Goal: Task Accomplishment & Management: Manage account settings

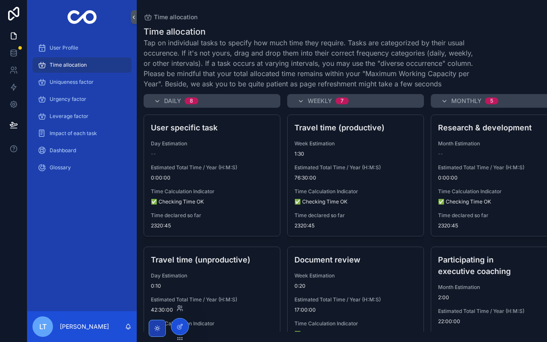
click at [182, 294] on div at bounding box center [180, 308] width 14 height 14
click at [179, 294] on icon at bounding box center [179, 306] width 2 height 2
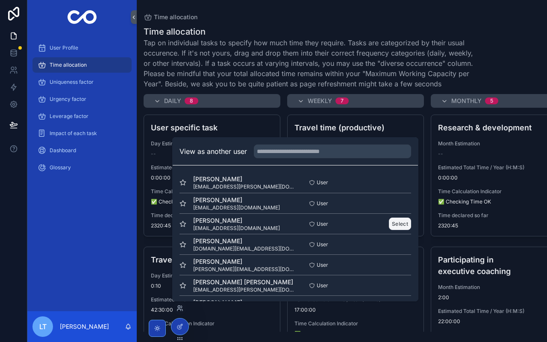
click at [407, 225] on button "Select" at bounding box center [400, 223] width 22 height 12
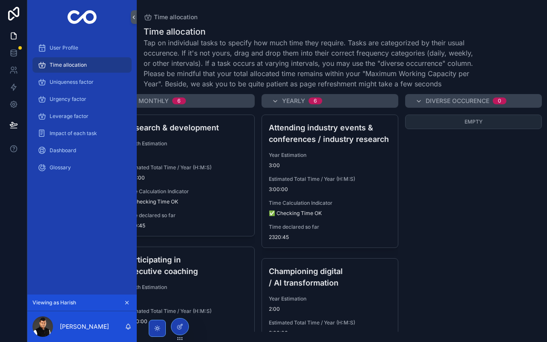
scroll to position [0, 314]
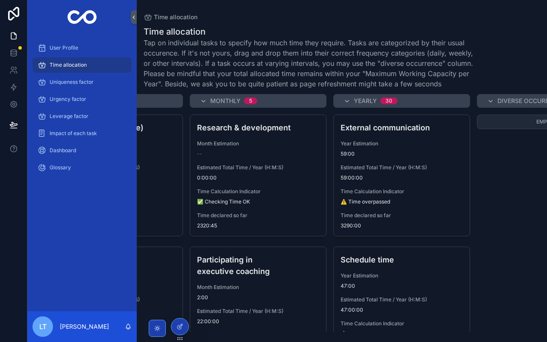
scroll to position [0, 241]
click at [182, 309] on icon at bounding box center [179, 308] width 7 height 7
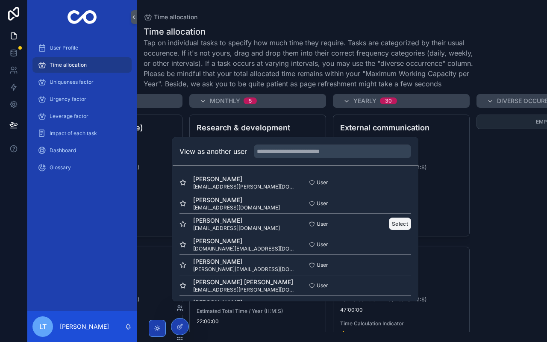
click at [403, 223] on button "Select" at bounding box center [400, 223] width 22 height 12
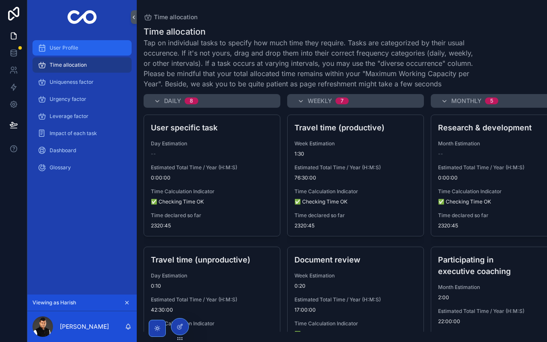
click at [76, 50] on span "User Profile" at bounding box center [64, 47] width 29 height 7
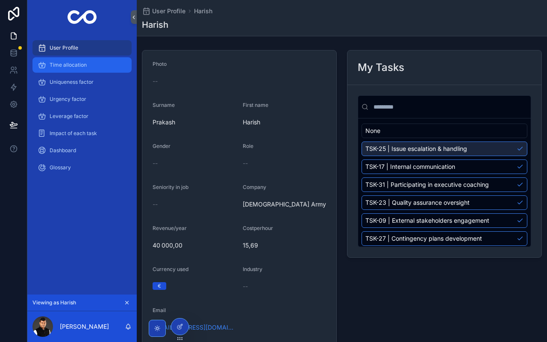
click at [95, 69] on div "Time allocation" at bounding box center [82, 65] width 89 height 14
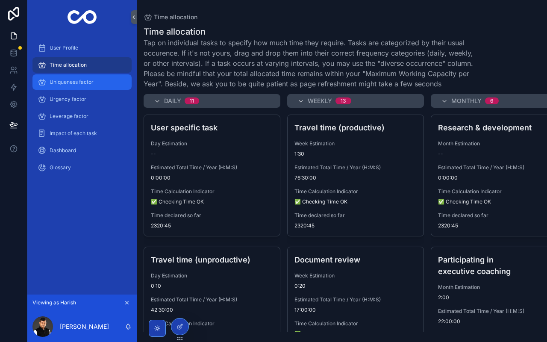
click at [68, 84] on span "Uniqueness factor" at bounding box center [72, 82] width 44 height 7
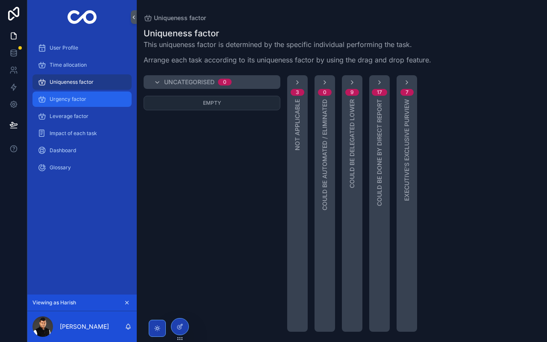
click at [85, 102] on span "Urgency factor" at bounding box center [68, 99] width 37 height 7
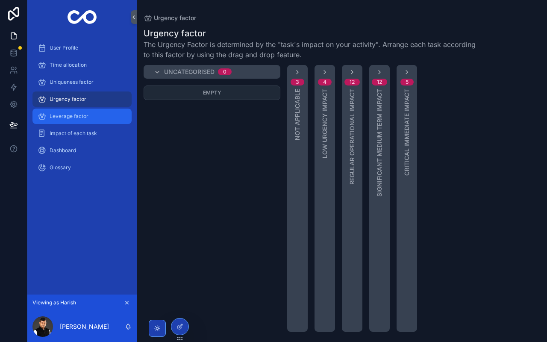
click at [108, 119] on div "Leverage factor" at bounding box center [82, 116] width 89 height 14
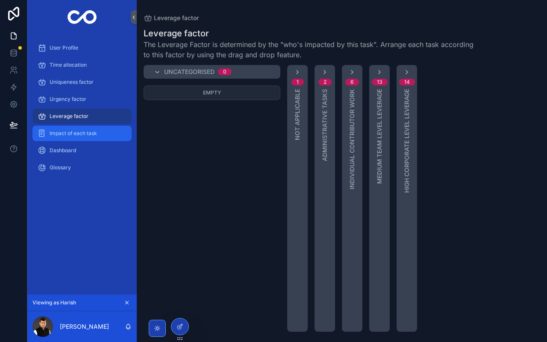
click at [84, 138] on div "Impact of each task" at bounding box center [82, 133] width 89 height 14
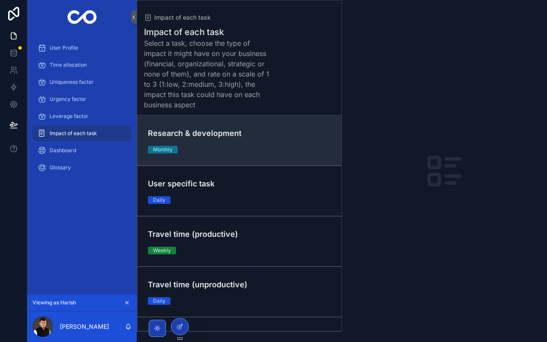
click at [178, 161] on link "Research & development Monthly" at bounding box center [240, 140] width 204 height 50
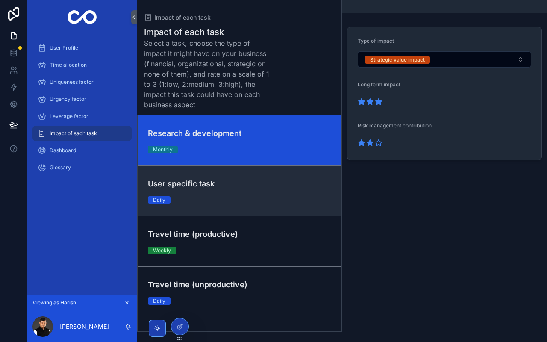
click at [265, 188] on h4 "User specific task" at bounding box center [239, 184] width 183 height 12
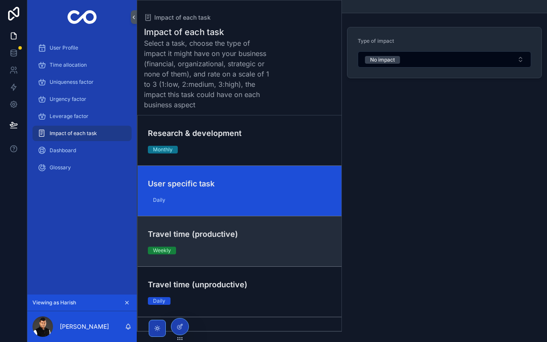
click at [266, 235] on h4 "Travel time (productive)" at bounding box center [239, 234] width 183 height 12
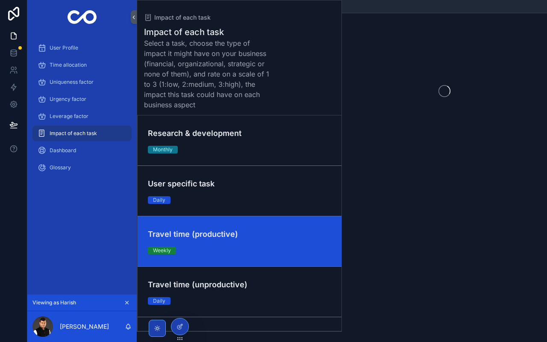
scroll to position [48, 0]
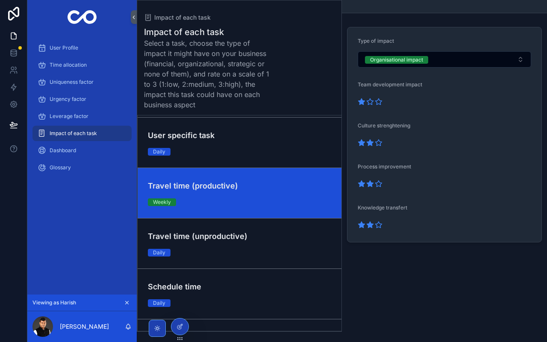
click at [266, 235] on h4 "Travel time (unproductive)" at bounding box center [239, 236] width 183 height 12
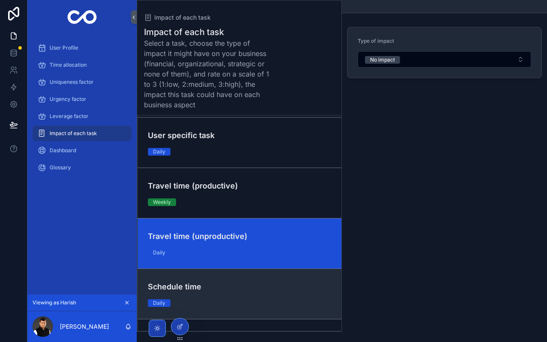
click at [270, 299] on div "Schedule time Daily" at bounding box center [239, 294] width 183 height 26
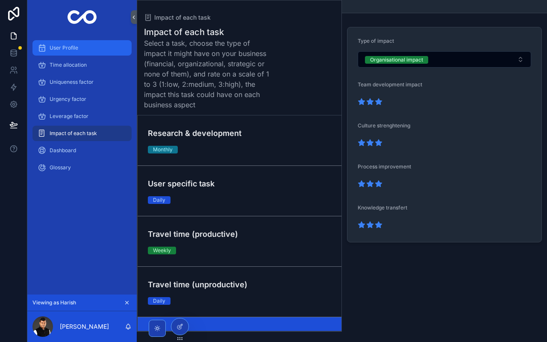
click at [88, 48] on div "User Profile" at bounding box center [82, 48] width 89 height 14
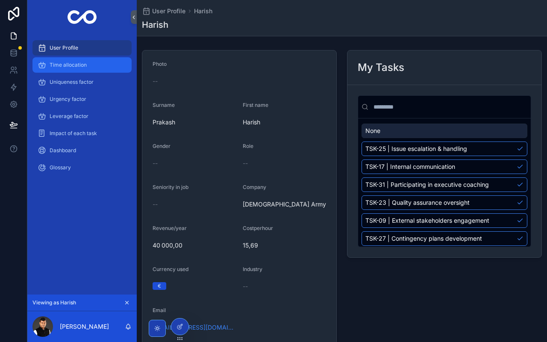
click at [83, 62] on span "Time allocation" at bounding box center [68, 65] width 37 height 7
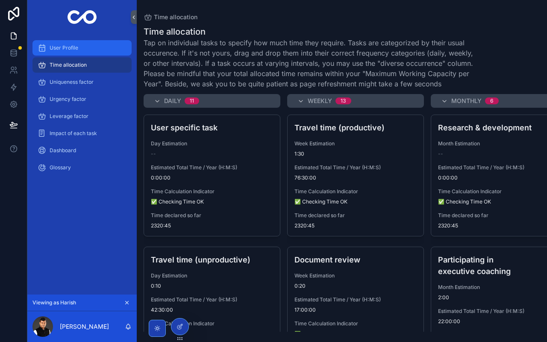
click at [91, 52] on div "User Profile" at bounding box center [82, 48] width 89 height 14
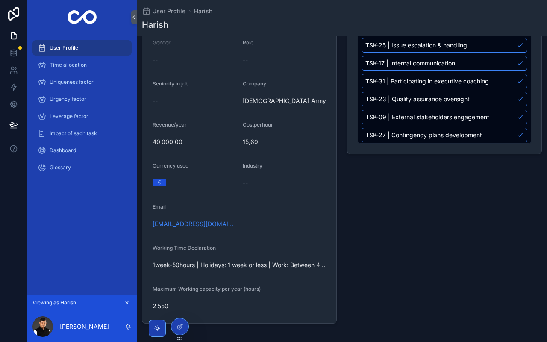
scroll to position [103, 0]
click at [55, 65] on span "Time allocation" at bounding box center [68, 65] width 37 height 7
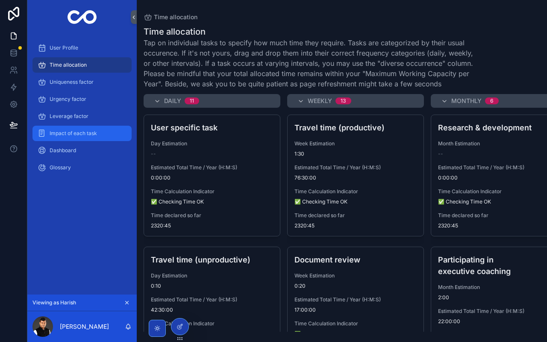
click at [70, 137] on div "Impact of each task" at bounding box center [82, 133] width 89 height 14
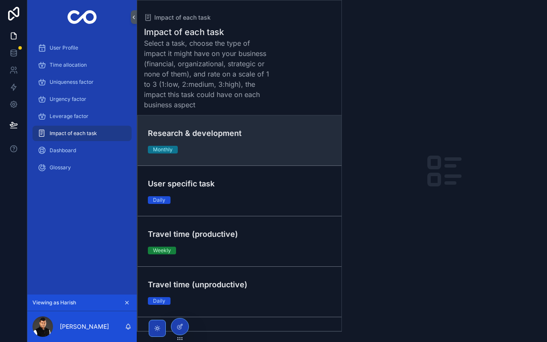
click at [232, 153] on div "Research & development Monthly" at bounding box center [239, 140] width 183 height 26
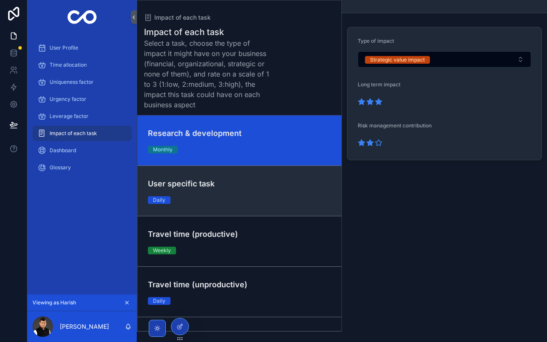
click at [249, 204] on link "User specific task Daily" at bounding box center [240, 190] width 204 height 50
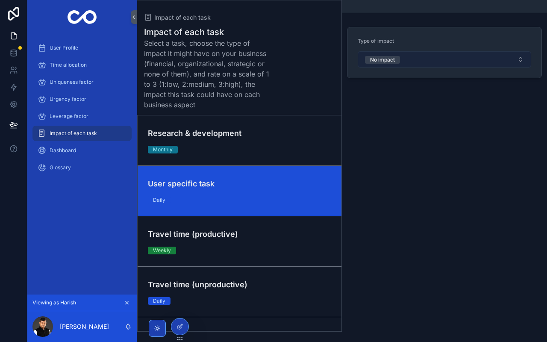
click at [426, 62] on button "No impact" at bounding box center [444, 59] width 173 height 16
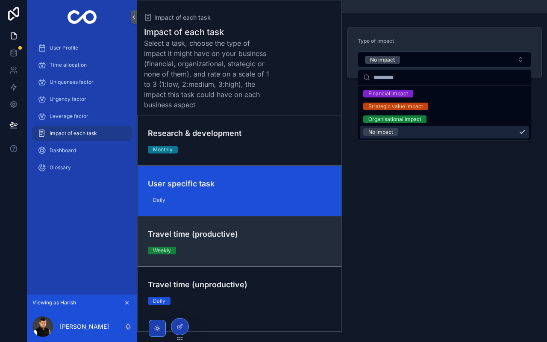
click at [272, 231] on h4 "Travel time (productive)" at bounding box center [239, 234] width 183 height 12
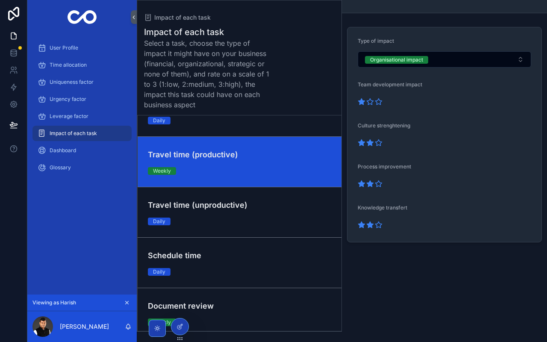
scroll to position [80, 0]
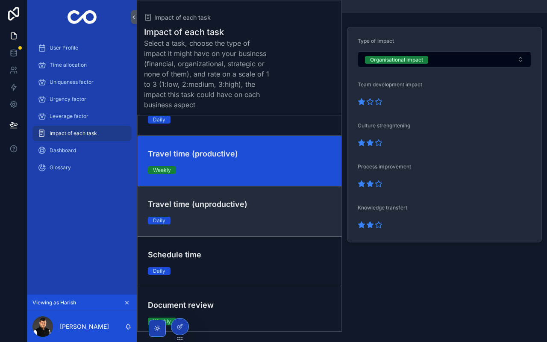
click at [274, 224] on div "Travel time (unproductive) Daily" at bounding box center [239, 211] width 183 height 26
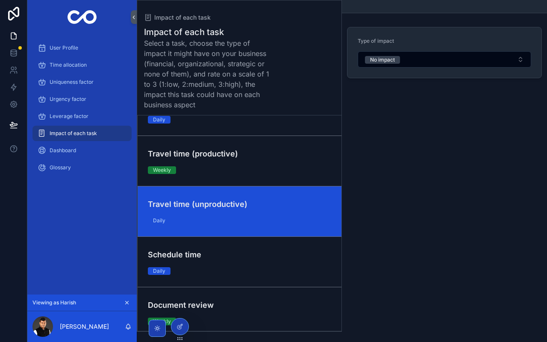
scroll to position [110, 0]
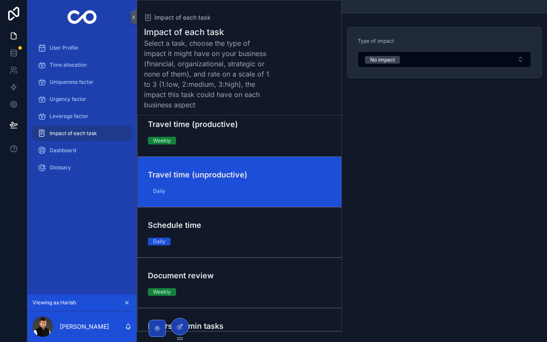
click at [274, 224] on h4 "Schedule time" at bounding box center [239, 225] width 183 height 12
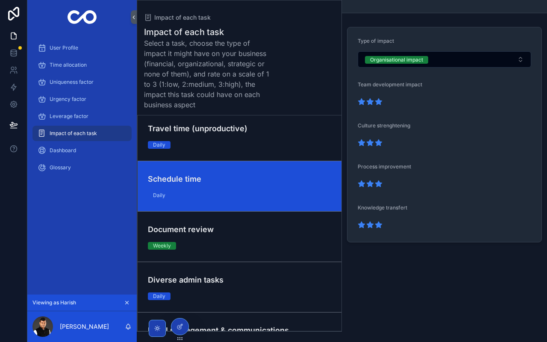
scroll to position [161, 0]
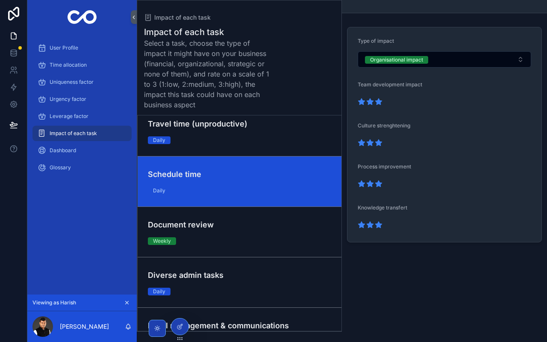
click at [274, 224] on h4 "Document review" at bounding box center [239, 225] width 183 height 12
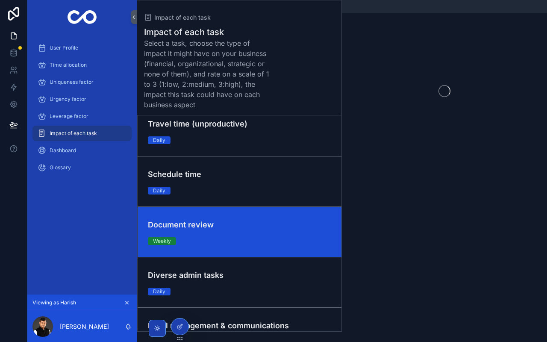
scroll to position [211, 0]
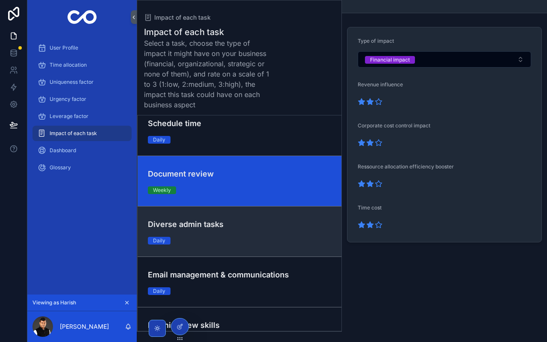
click at [273, 224] on h4 "Diverse admin tasks" at bounding box center [239, 224] width 183 height 12
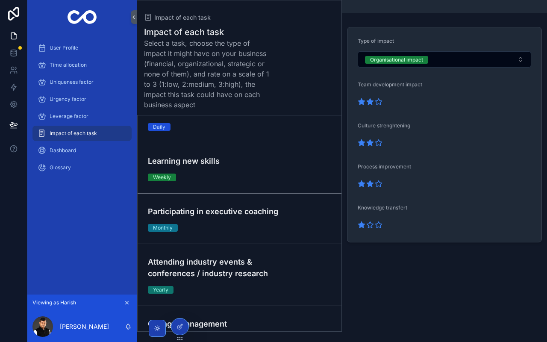
scroll to position [376, 0]
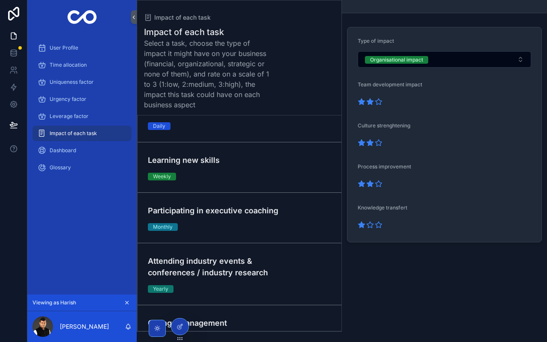
click at [273, 224] on div "Participating in executive coaching Monthly" at bounding box center [239, 218] width 183 height 26
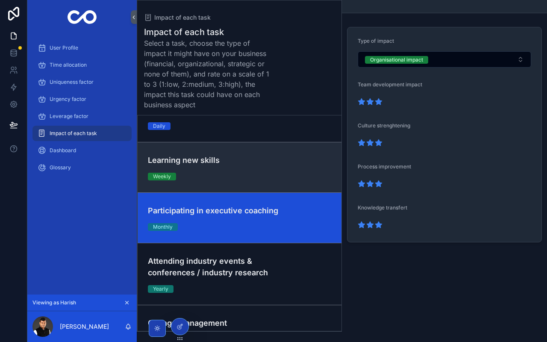
click at [290, 184] on link "Learning new skills Weekly" at bounding box center [240, 167] width 204 height 50
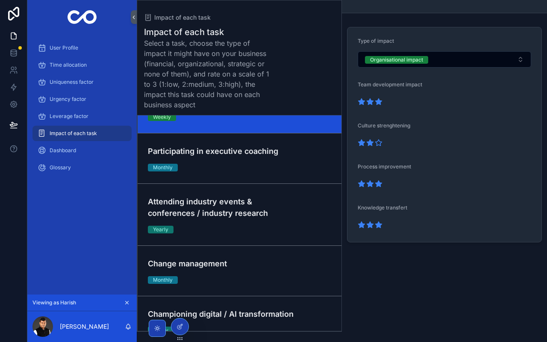
scroll to position [443, 0]
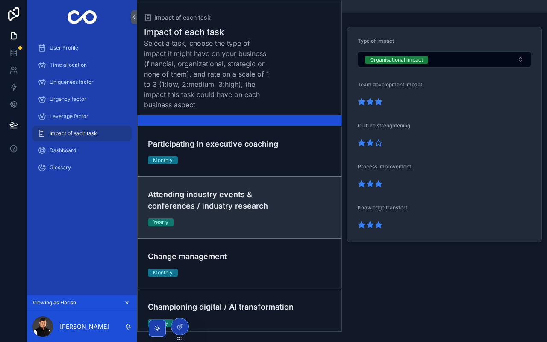
click at [287, 206] on h4 "Attending industry events & conferences / industry research" at bounding box center [239, 199] width 183 height 23
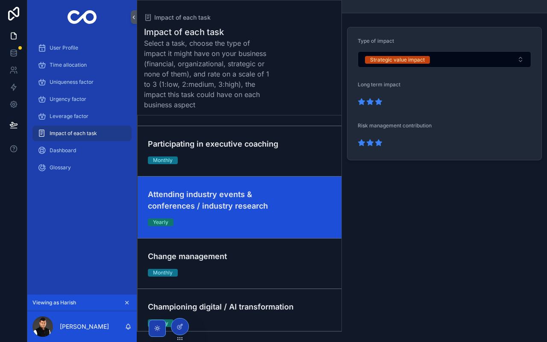
scroll to position [508, 0]
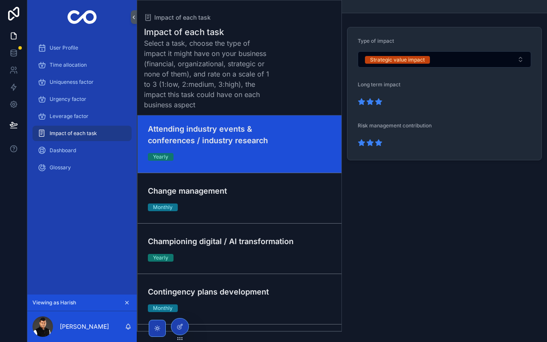
click at [287, 206] on div "Change management Monthly" at bounding box center [239, 198] width 183 height 26
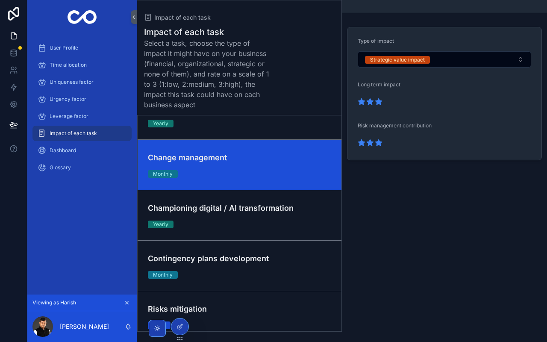
scroll to position [553, 0]
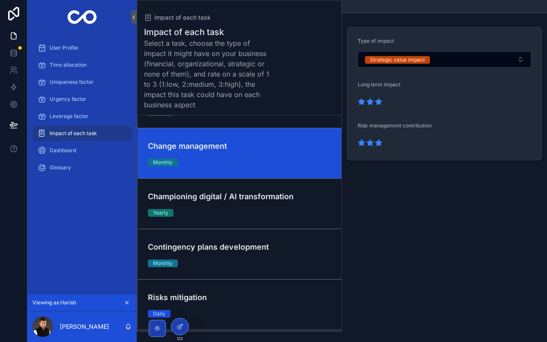
click at [287, 206] on div "Championing digital / AI transformation Yearly" at bounding box center [239, 204] width 183 height 26
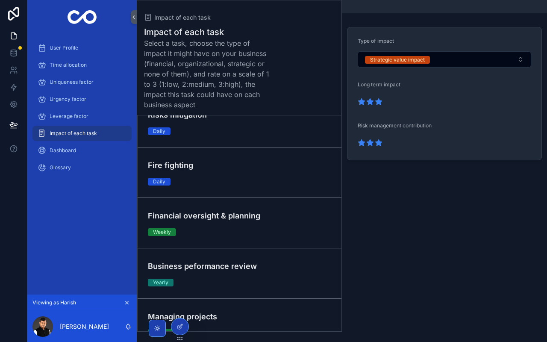
scroll to position [880, 0]
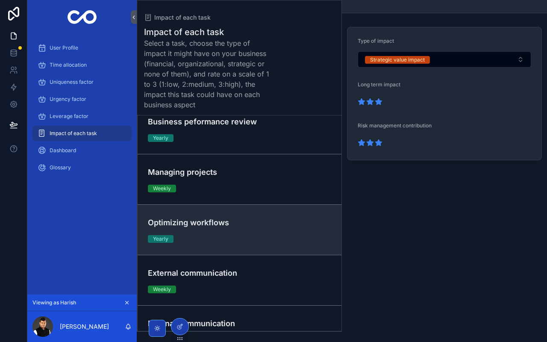
click at [291, 230] on div "Optimizing workflows Yearly" at bounding box center [239, 230] width 183 height 26
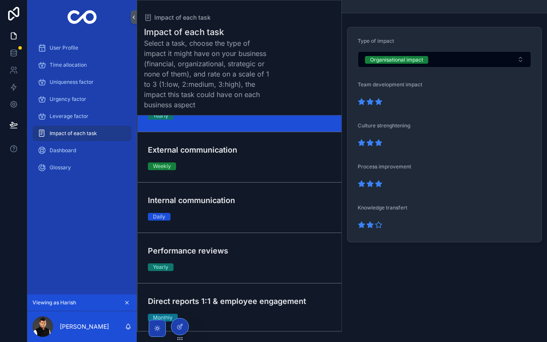
scroll to position [1059, 0]
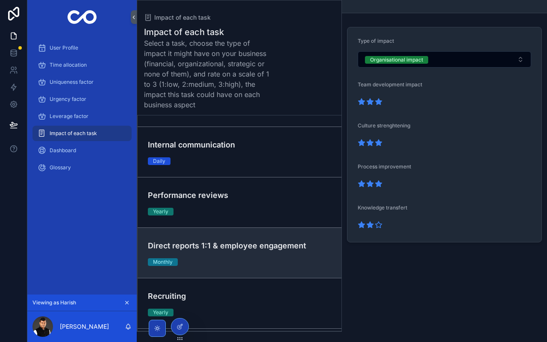
click at [295, 258] on div "Direct reports 1:1 & employee engagement Monthly" at bounding box center [239, 253] width 183 height 26
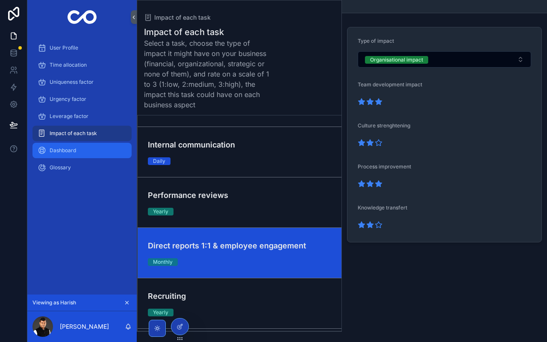
click at [59, 151] on span "Dashboard" at bounding box center [63, 150] width 26 height 7
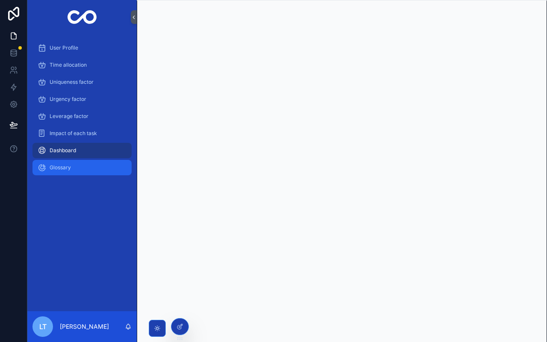
click at [54, 166] on span "Glossary" at bounding box center [60, 167] width 21 height 7
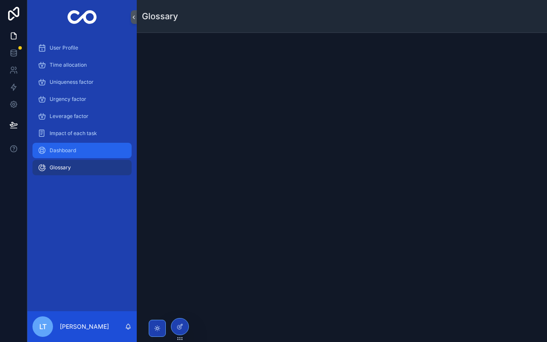
click at [88, 152] on div "Dashboard" at bounding box center [82, 151] width 89 height 14
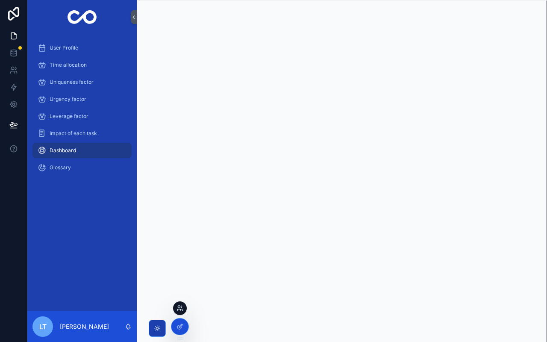
click at [182, 310] on icon at bounding box center [182, 310] width 1 height 2
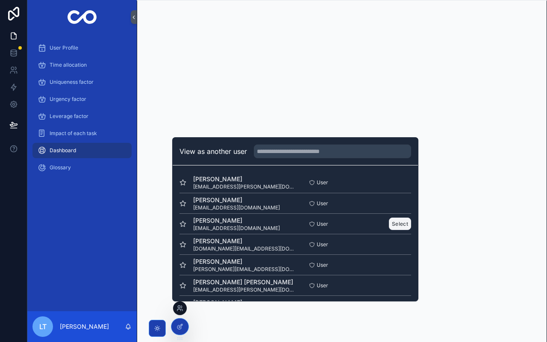
click at [398, 223] on button "Select" at bounding box center [400, 223] width 22 height 12
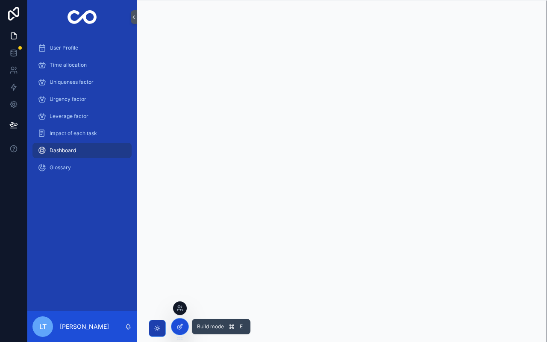
click at [177, 329] on icon at bounding box center [179, 326] width 7 height 7
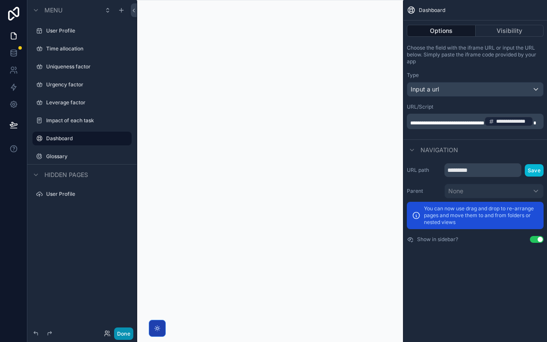
click at [128, 335] on button "Done" at bounding box center [123, 333] width 19 height 12
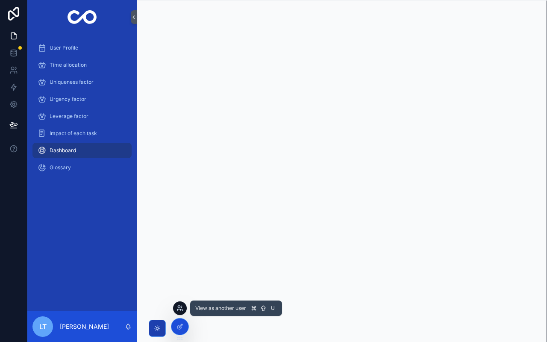
click at [182, 307] on icon at bounding box center [179, 308] width 7 height 7
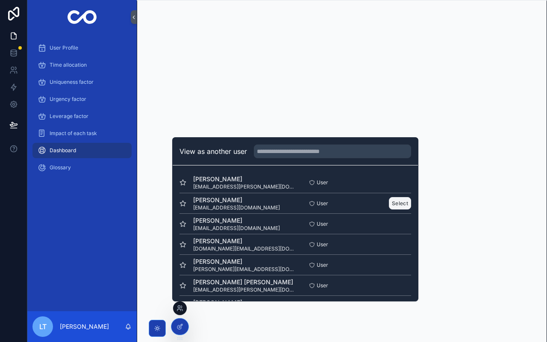
click at [403, 207] on button "Select" at bounding box center [400, 203] width 22 height 12
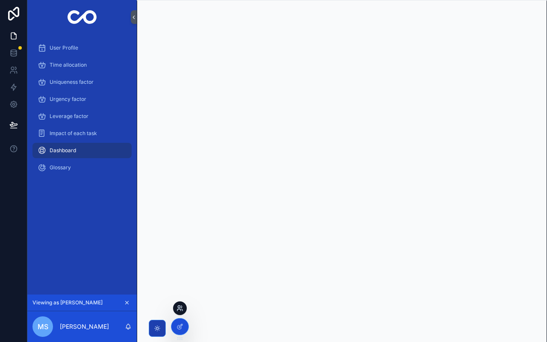
click at [182, 309] on icon at bounding box center [179, 308] width 7 height 7
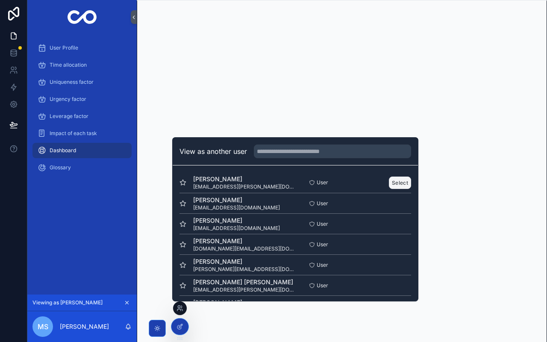
click at [398, 180] on button "Select" at bounding box center [400, 182] width 22 height 12
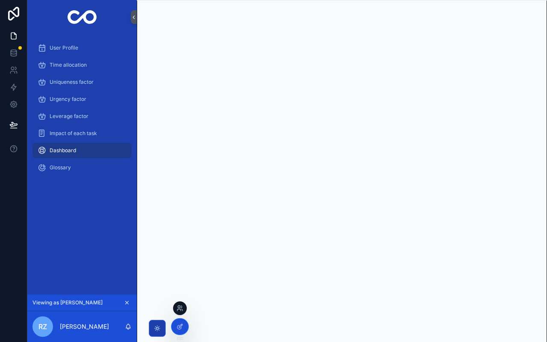
click at [183, 305] on div at bounding box center [180, 308] width 14 height 14
click at [179, 307] on icon at bounding box center [179, 308] width 7 height 7
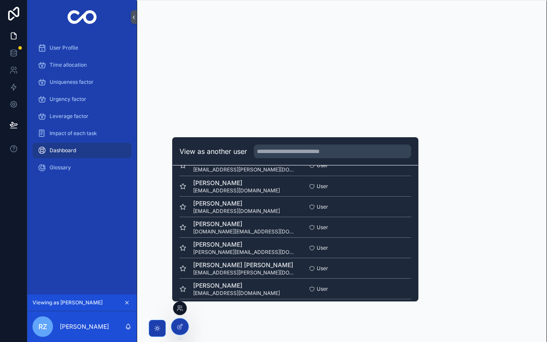
scroll to position [18, 0]
click at [399, 226] on button "Select" at bounding box center [400, 226] width 22 height 12
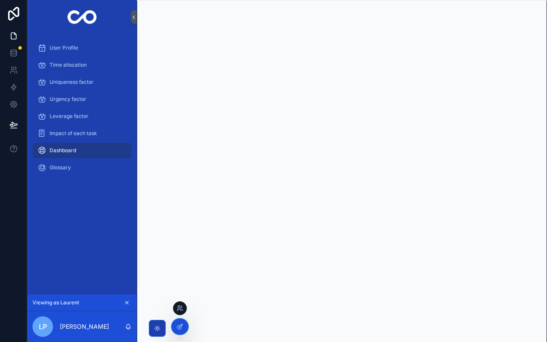
click at [184, 309] on div at bounding box center [180, 308] width 14 height 14
click at [180, 308] on icon at bounding box center [179, 308] width 7 height 7
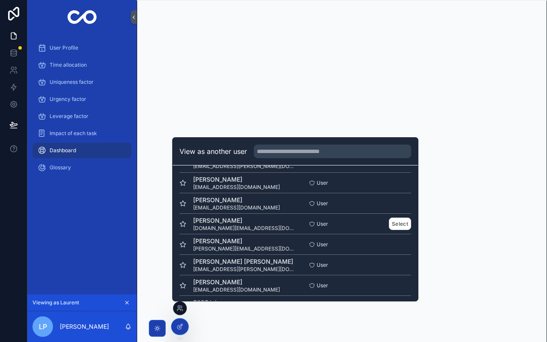
scroll to position [26, 0]
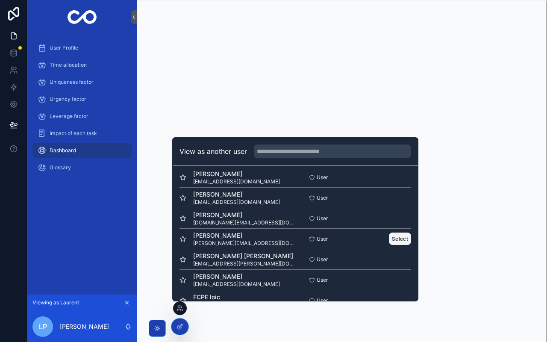
click at [399, 238] on button "Select" at bounding box center [400, 238] width 22 height 12
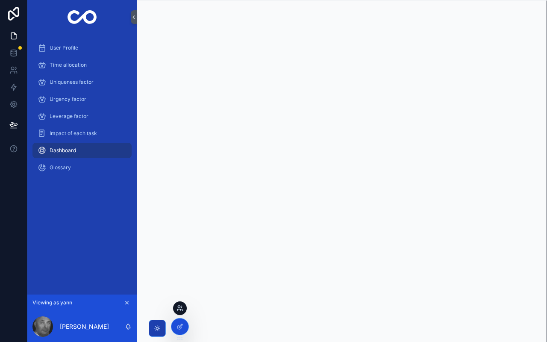
click at [182, 308] on icon at bounding box center [179, 308] width 7 height 7
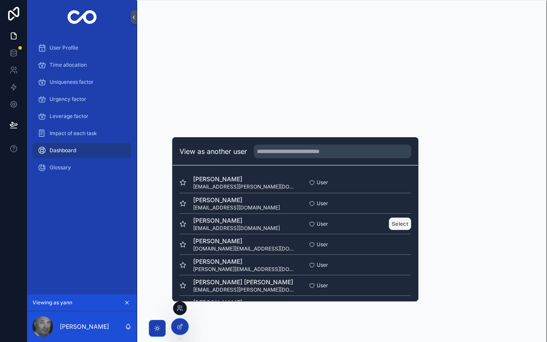
click at [402, 222] on button "Select" at bounding box center [400, 223] width 22 height 12
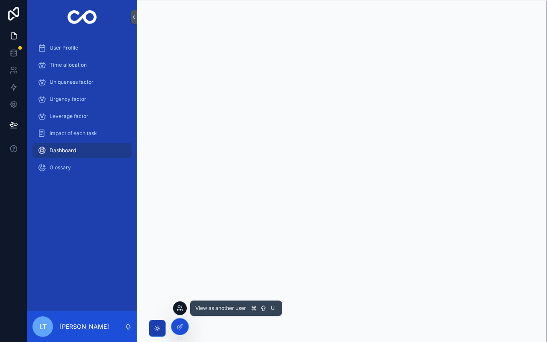
click at [182, 306] on icon at bounding box center [179, 308] width 7 height 7
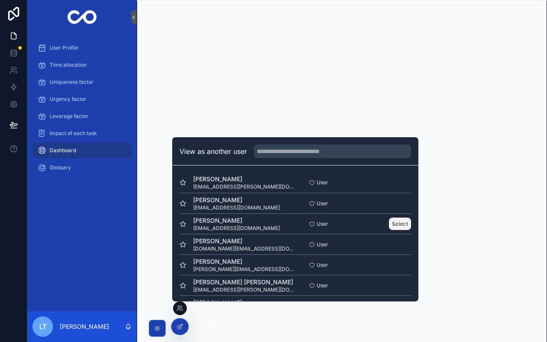
click at [399, 226] on button "Select" at bounding box center [400, 223] width 22 height 12
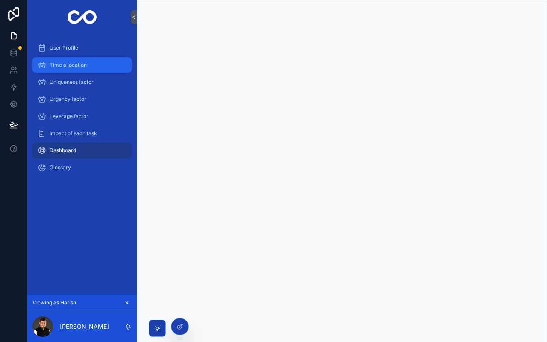
click at [70, 70] on div "Time allocation" at bounding box center [82, 65] width 89 height 14
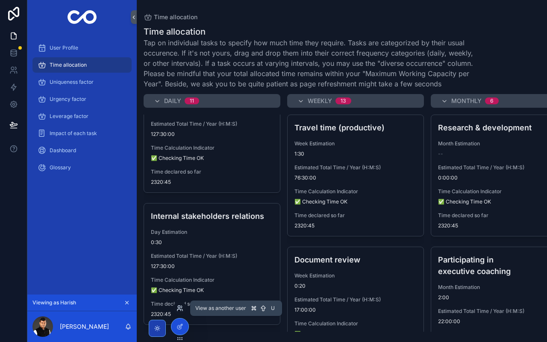
click at [179, 305] on icon at bounding box center [179, 306] width 2 height 2
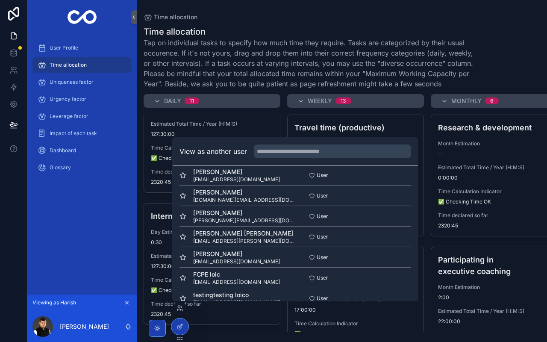
scroll to position [56, 0]
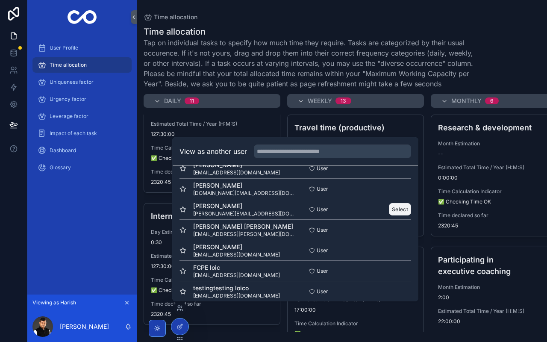
click at [402, 209] on button "Select" at bounding box center [400, 209] width 22 height 12
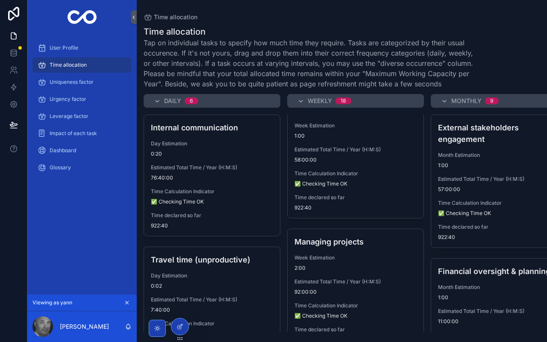
scroll to position [439, 0]
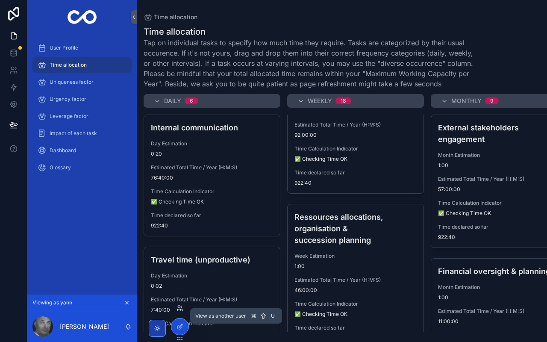
click at [178, 309] on icon at bounding box center [178, 310] width 3 height 2
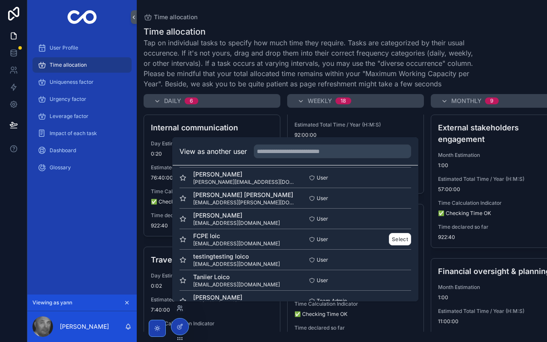
scroll to position [86, 0]
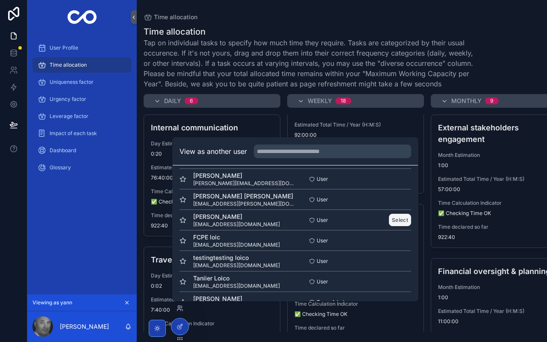
click at [400, 223] on button "Select" at bounding box center [400, 220] width 22 height 12
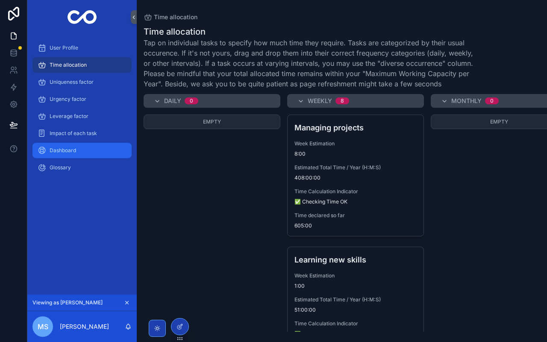
click at [70, 148] on span "Dashboard" at bounding box center [63, 150] width 26 height 7
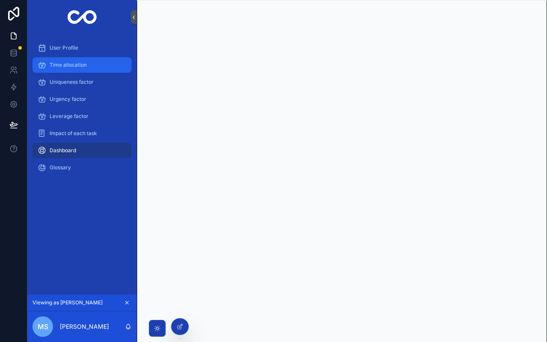
click at [86, 58] on div "Time allocation" at bounding box center [82, 65] width 89 height 14
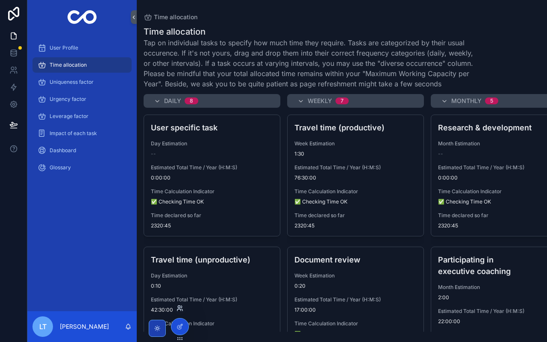
click at [179, 307] on icon at bounding box center [179, 306] width 2 height 2
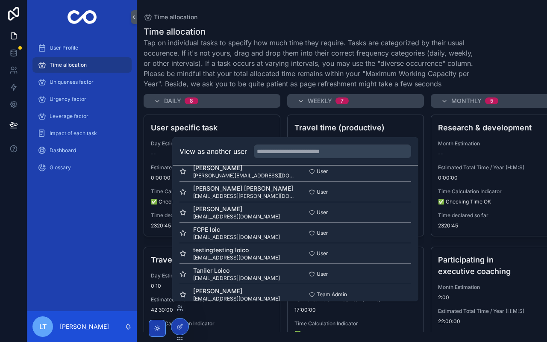
scroll to position [105, 0]
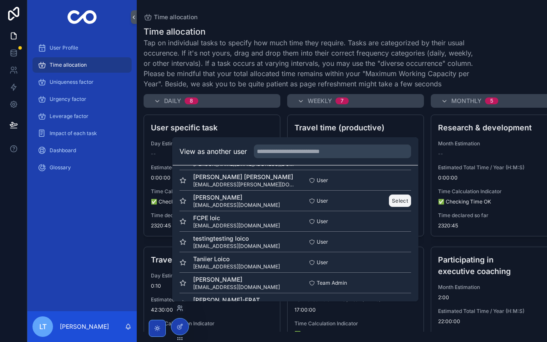
click at [400, 202] on button "Select" at bounding box center [400, 200] width 22 height 12
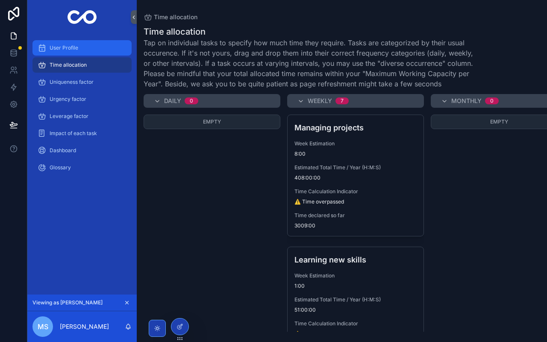
click at [97, 52] on div "User Profile" at bounding box center [82, 48] width 89 height 14
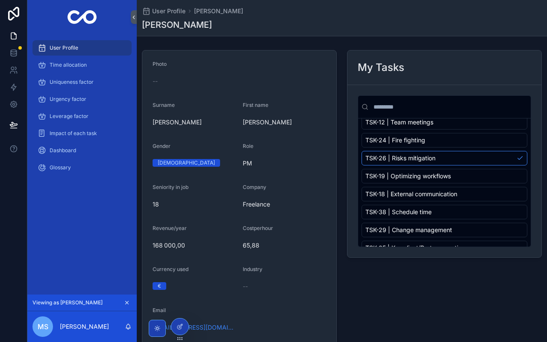
scroll to position [640, 0]
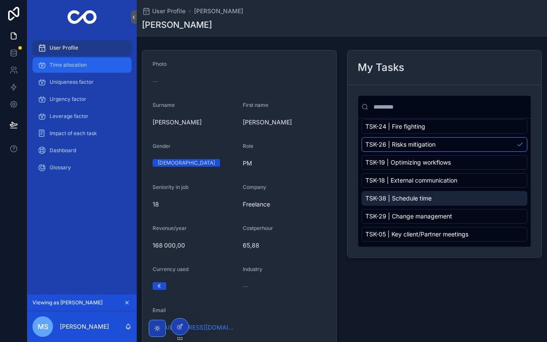
click at [84, 63] on span "Time allocation" at bounding box center [68, 65] width 37 height 7
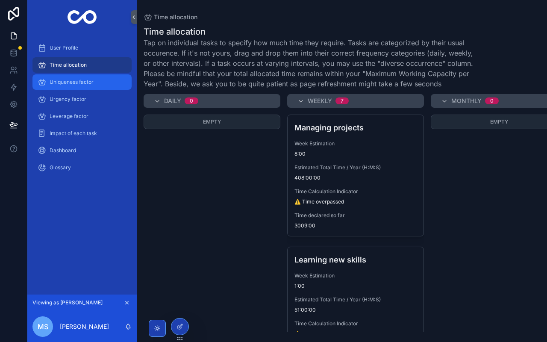
click at [92, 88] on div "Uniqueness factor" at bounding box center [82, 82] width 89 height 14
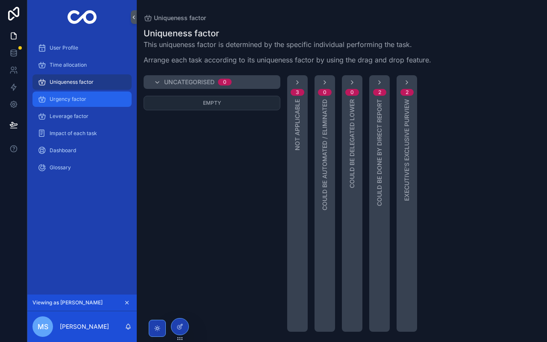
click at [93, 97] on div "Urgency factor" at bounding box center [82, 99] width 89 height 14
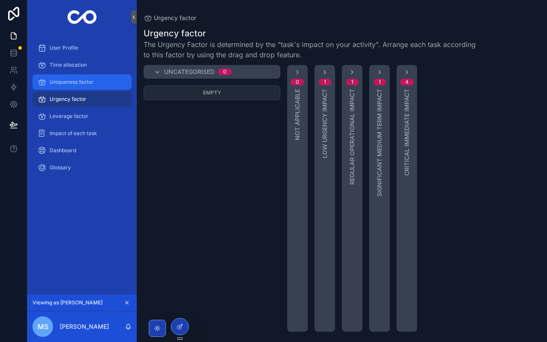
click at [88, 82] on span "Uniqueness factor" at bounding box center [72, 82] width 44 height 7
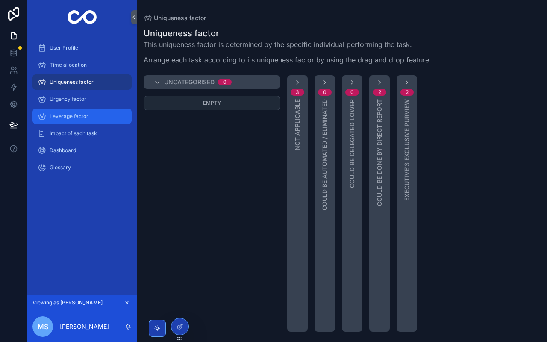
click at [79, 119] on span "Leverage factor" at bounding box center [69, 116] width 39 height 7
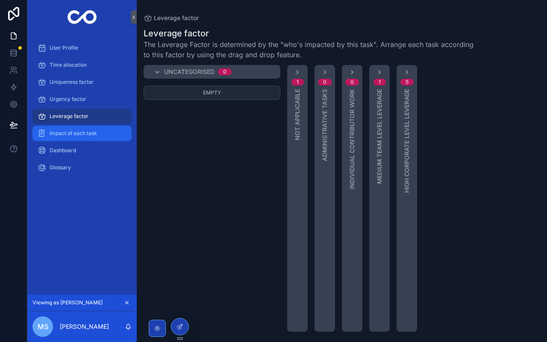
click at [77, 137] on div "Impact of each task" at bounding box center [82, 133] width 89 height 14
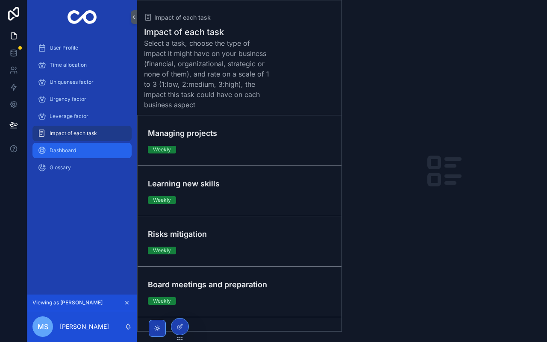
click at [89, 154] on div "Dashboard" at bounding box center [82, 151] width 89 height 14
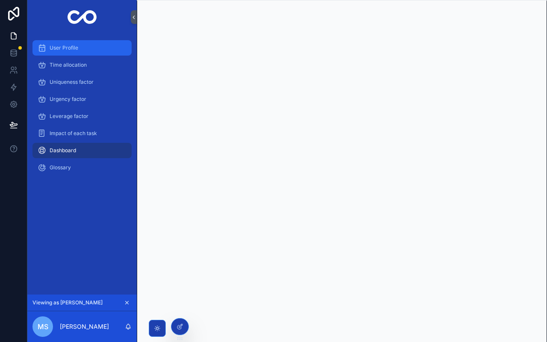
click at [76, 50] on span "User Profile" at bounding box center [64, 47] width 29 height 7
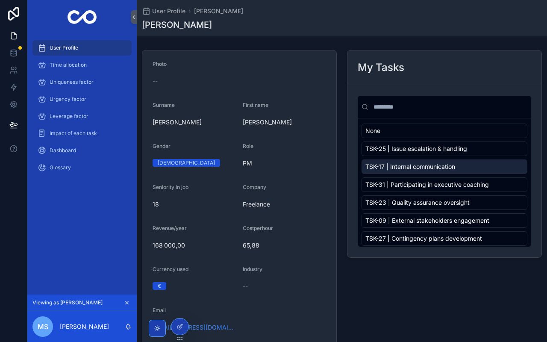
click at [105, 45] on div "User Profile" at bounding box center [82, 48] width 89 height 14
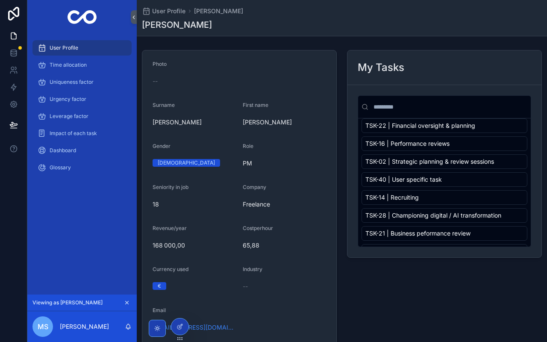
scroll to position [198, 0]
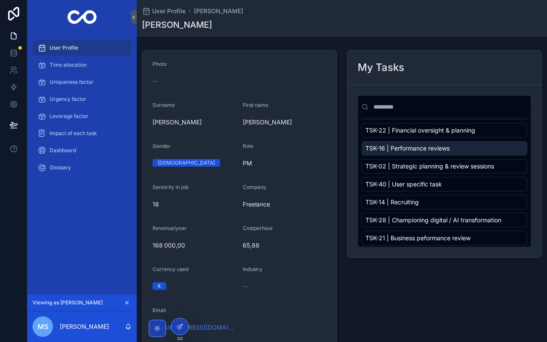
click at [521, 149] on div "TSK-16 | Performance reviews" at bounding box center [444, 148] width 166 height 15
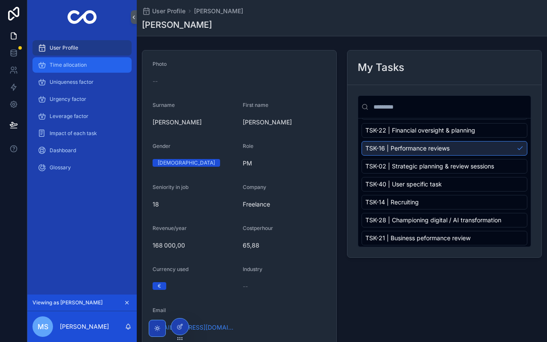
click at [93, 61] on div "Time allocation" at bounding box center [82, 65] width 89 height 14
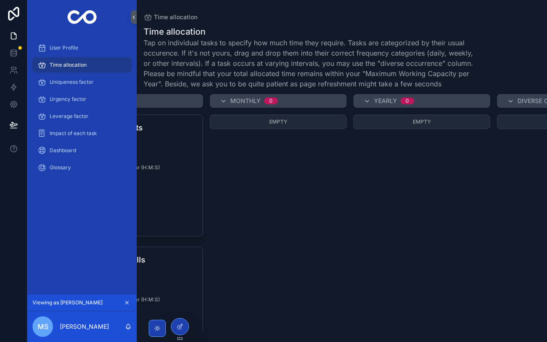
scroll to position [0, 314]
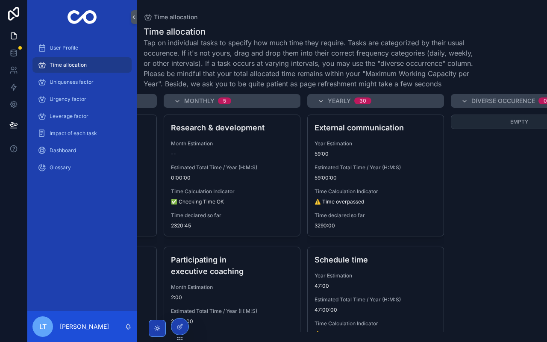
scroll to position [0, 278]
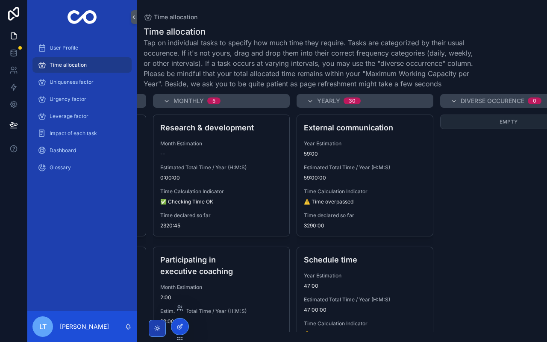
click at [182, 321] on div at bounding box center [179, 326] width 17 height 16
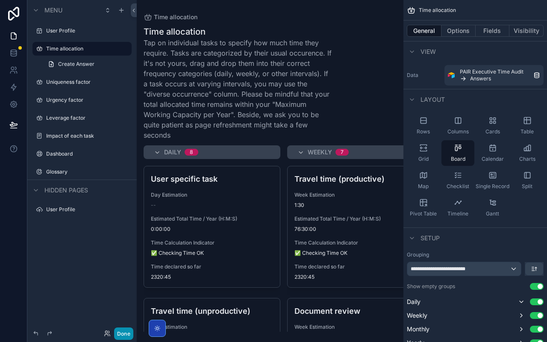
click at [123, 338] on button "Done" at bounding box center [123, 333] width 19 height 12
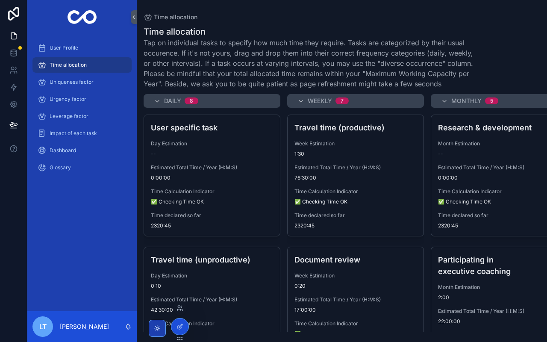
click at [179, 304] on div at bounding box center [180, 308] width 14 height 14
click at [179, 311] on icon at bounding box center [179, 308] width 7 height 7
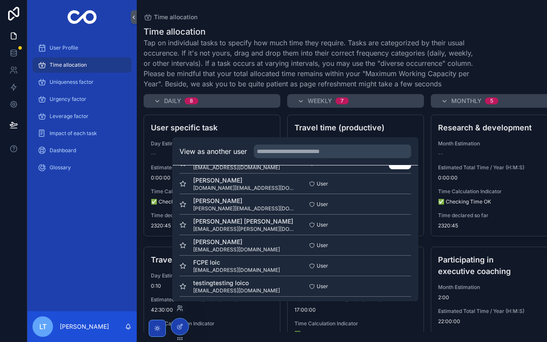
scroll to position [71, 0]
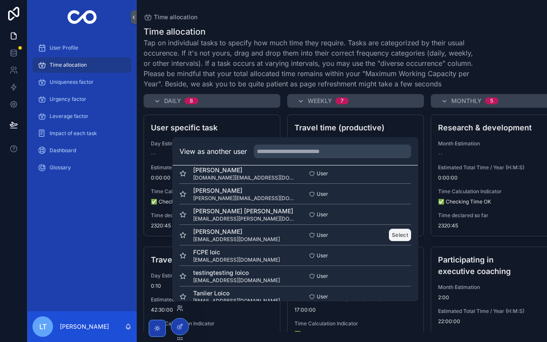
click at [393, 231] on button "Select" at bounding box center [400, 235] width 22 height 12
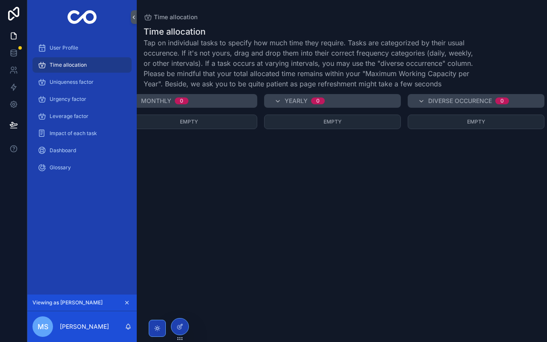
scroll to position [0, 314]
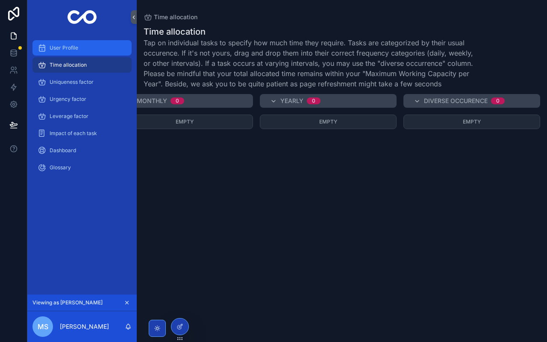
click at [113, 43] on div "User Profile" at bounding box center [82, 48] width 89 height 14
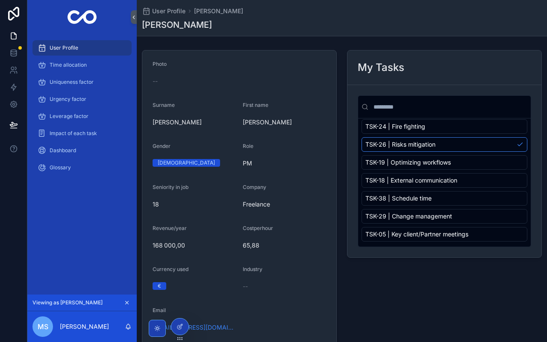
scroll to position [640, 0]
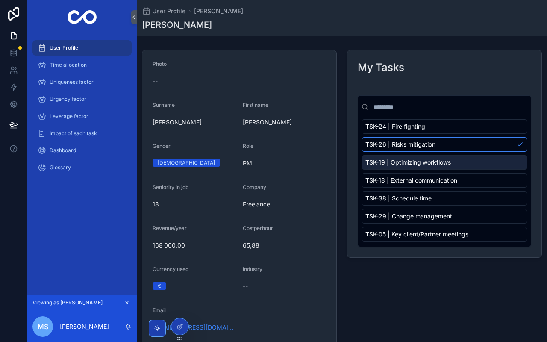
click at [510, 164] on div "TSK-19 | Optimizing workflows" at bounding box center [444, 162] width 166 height 15
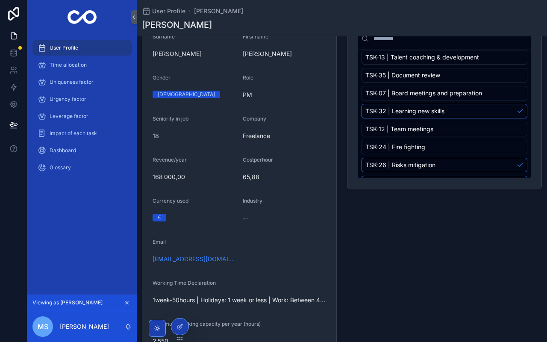
scroll to position [534, 0]
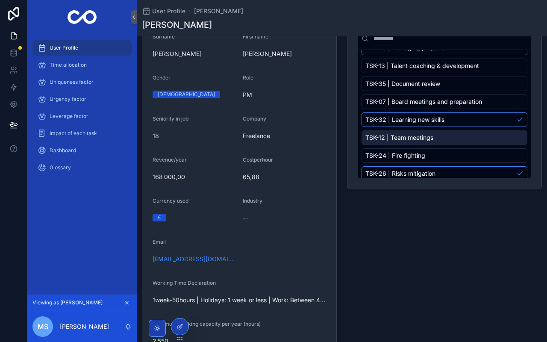
click at [508, 145] on div "TSK-12 | Team meetings" at bounding box center [444, 137] width 166 height 15
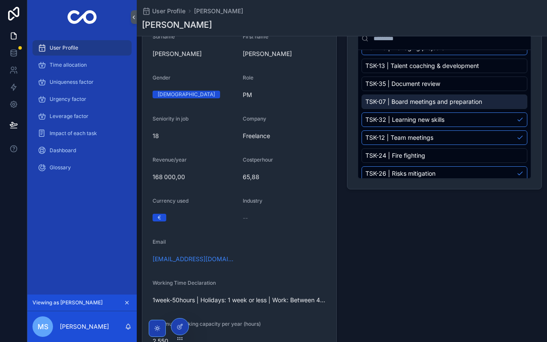
click at [505, 109] on div "TSK-07 | Board meetings and preparation" at bounding box center [444, 101] width 166 height 15
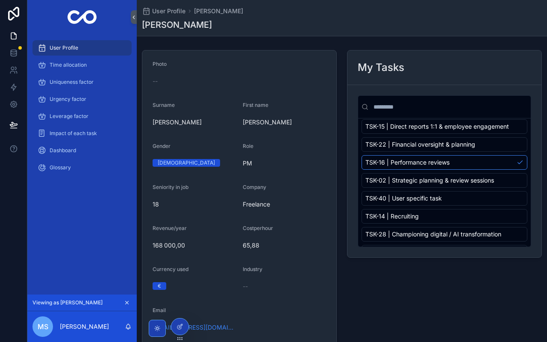
scroll to position [188, 0]
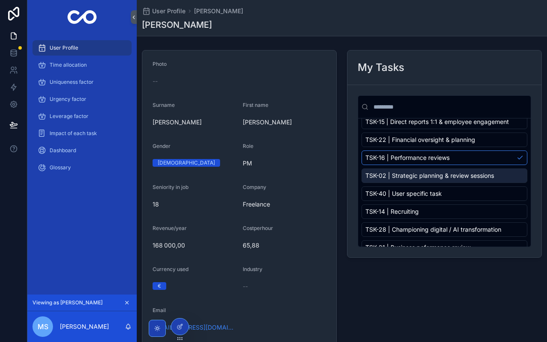
click at [427, 178] on span "TSK-02 | Strategic planning & review sessions" at bounding box center [429, 175] width 129 height 9
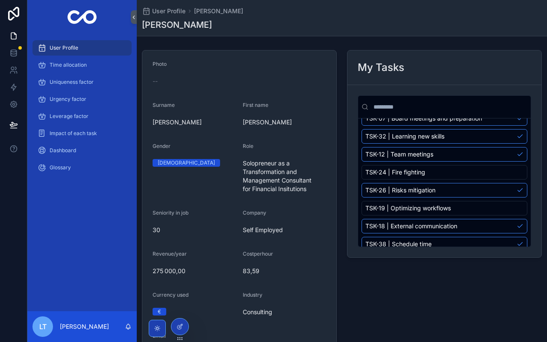
scroll to position [640, 0]
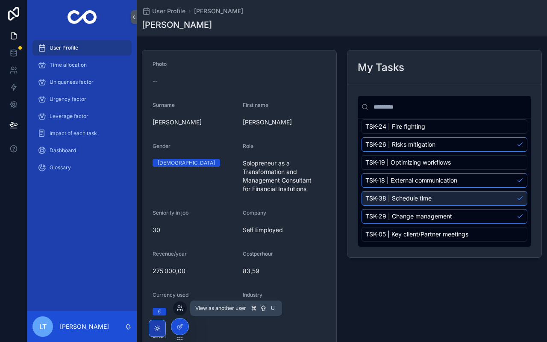
click at [182, 305] on icon at bounding box center [179, 308] width 7 height 7
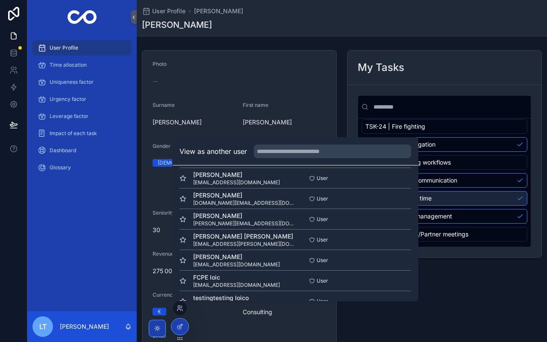
scroll to position [53, 0]
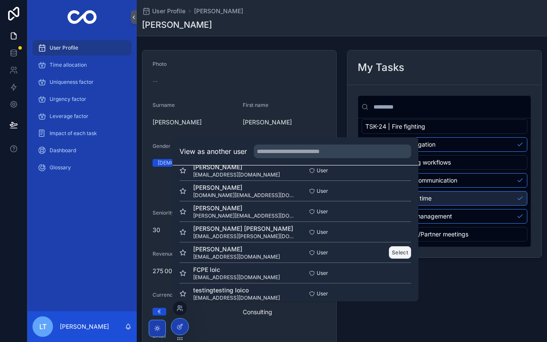
click at [405, 252] on button "Select" at bounding box center [400, 252] width 22 height 12
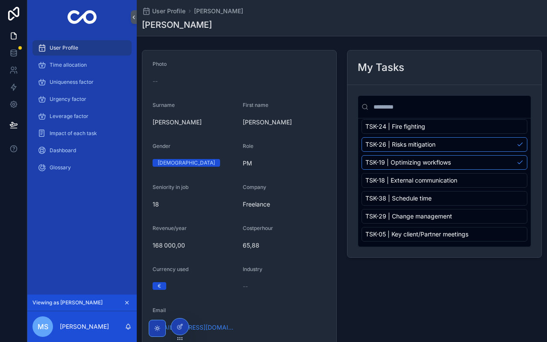
scroll to position [640, 0]
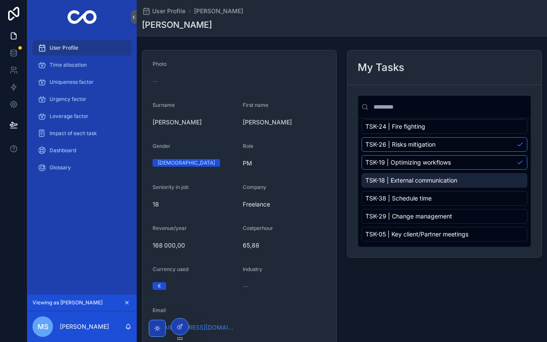
click at [75, 191] on div "User Profile Time allocation Uniqueness factor Urgency factor Leverage factor I…" at bounding box center [81, 164] width 109 height 260
click at [88, 66] on div "Time allocation" at bounding box center [82, 65] width 89 height 14
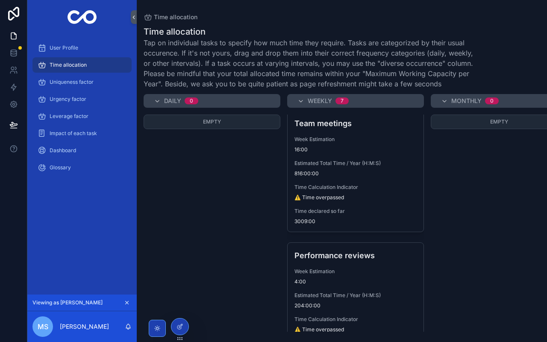
scroll to position [715, 0]
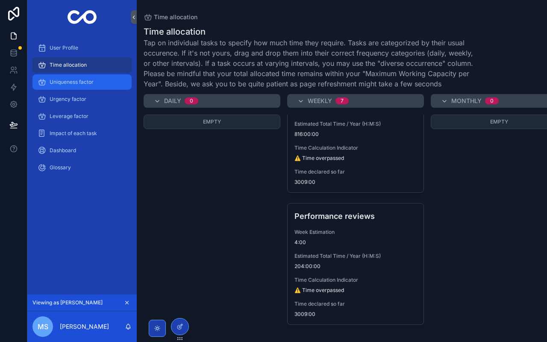
click at [82, 85] on div "Uniqueness factor" at bounding box center [82, 82] width 89 height 14
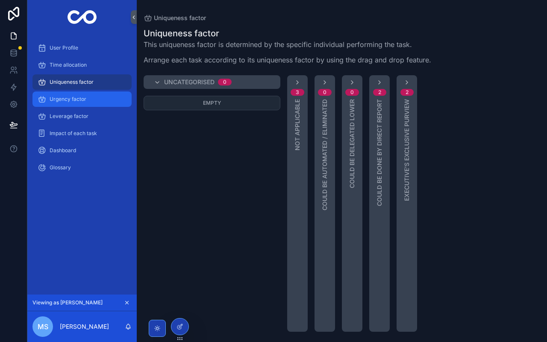
click at [78, 97] on span "Urgency factor" at bounding box center [68, 99] width 37 height 7
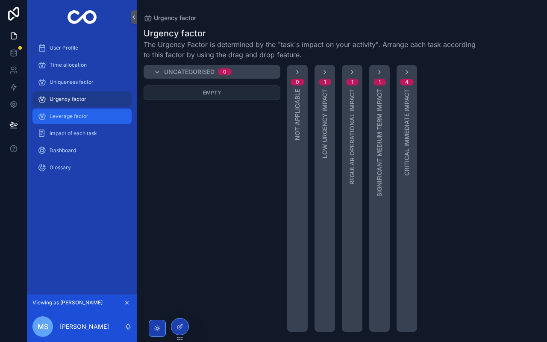
click at [77, 116] on span "Leverage factor" at bounding box center [69, 116] width 39 height 7
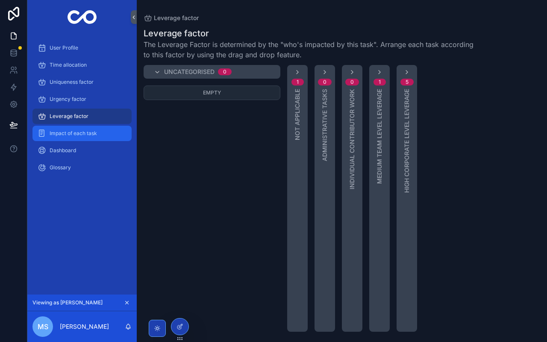
click at [76, 136] on span "Impact of each task" at bounding box center [73, 133] width 47 height 7
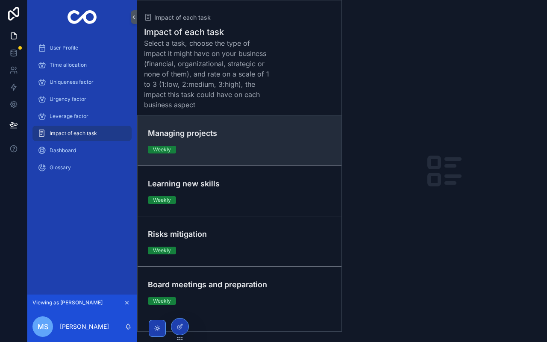
click at [247, 147] on div "Managing projects Weekly" at bounding box center [239, 140] width 183 height 26
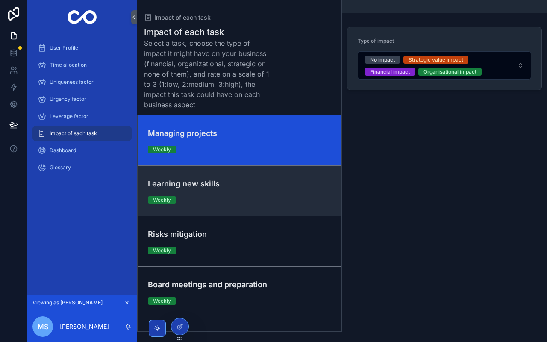
click at [257, 182] on h4 "Learning new skills" at bounding box center [239, 184] width 183 height 12
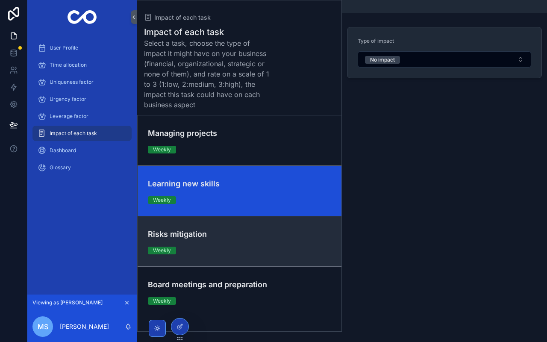
click at [255, 231] on h4 "Risks mitigation" at bounding box center [239, 234] width 183 height 12
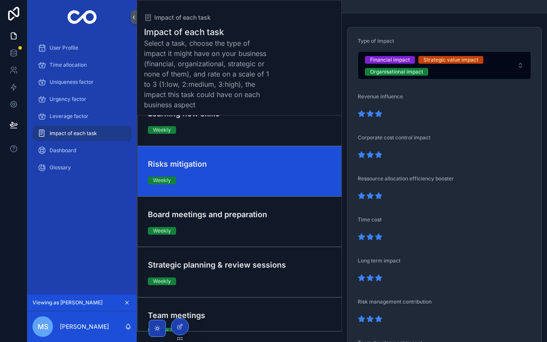
scroll to position [71, 0]
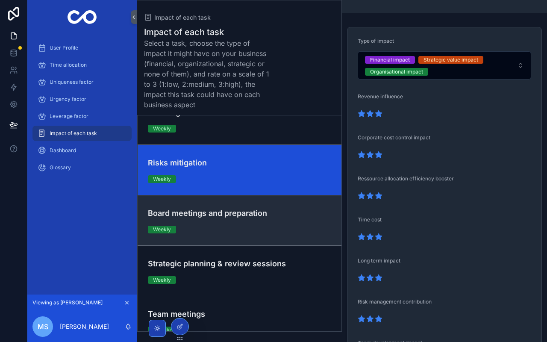
click at [255, 229] on div "Board meetings and preparation Weekly" at bounding box center [239, 220] width 183 height 26
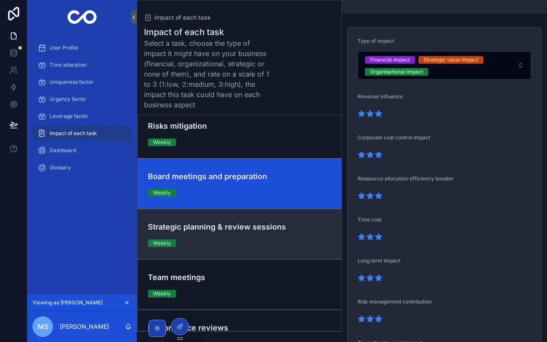
scroll to position [110, 0]
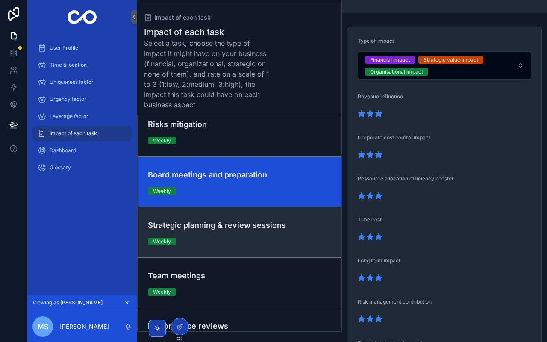
click at [255, 232] on div "Strategic planning & review sessions Weekly" at bounding box center [239, 232] width 183 height 26
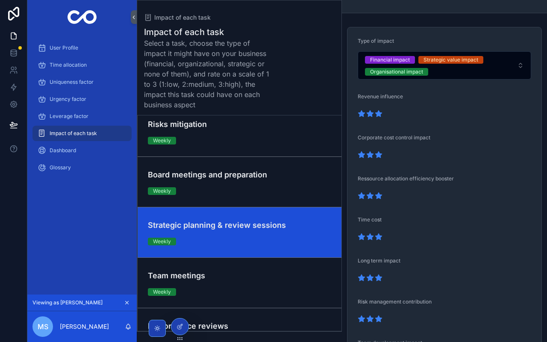
scroll to position [137, 0]
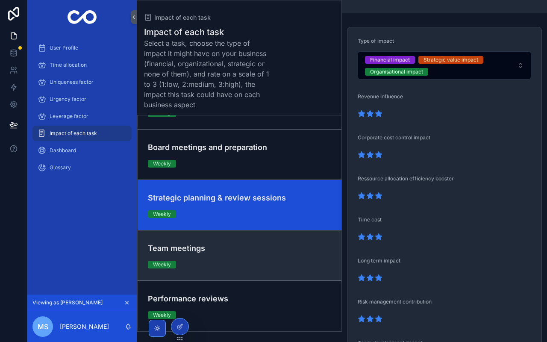
click at [255, 247] on h4 "Team meetings" at bounding box center [239, 248] width 183 height 12
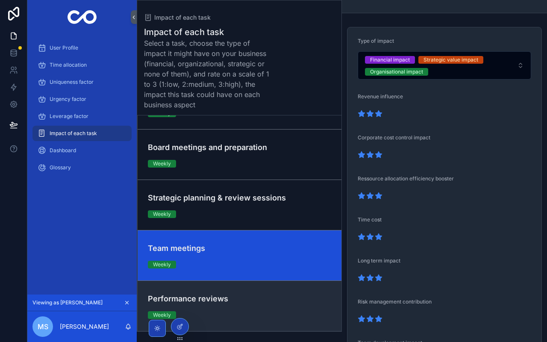
click at [259, 314] on div "Performance reviews Weekly" at bounding box center [239, 306] width 183 height 26
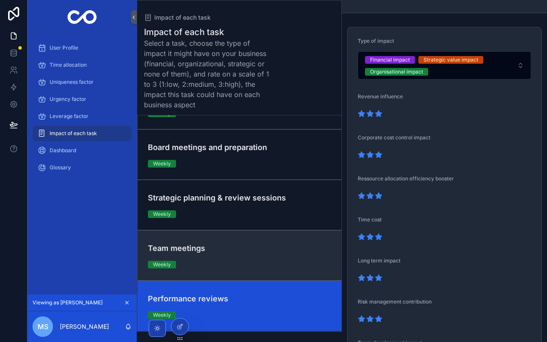
click at [272, 264] on div "Team meetings Weekly" at bounding box center [239, 255] width 183 height 26
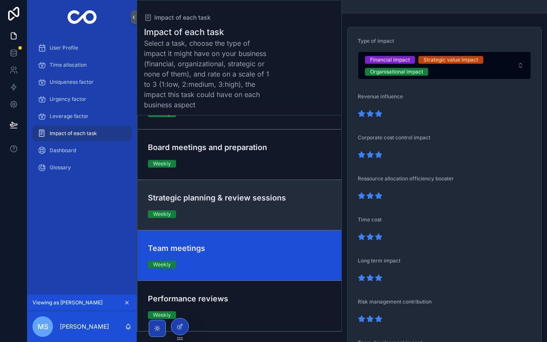
click at [292, 204] on div "Strategic planning & review sessions Weekly" at bounding box center [239, 205] width 183 height 26
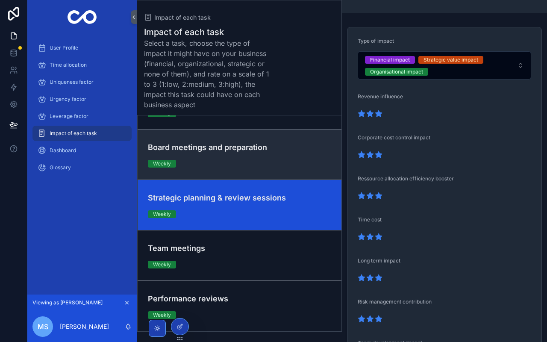
click at [290, 163] on div "Board meetings and preparation Weekly" at bounding box center [239, 154] width 183 height 26
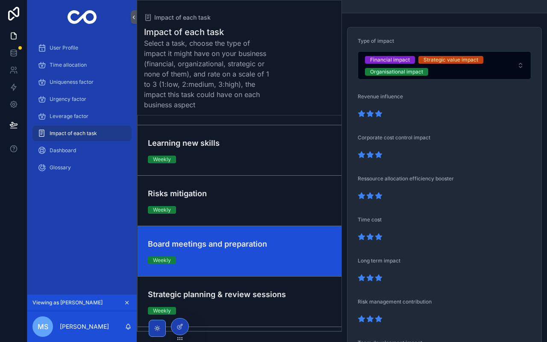
scroll to position [36, 0]
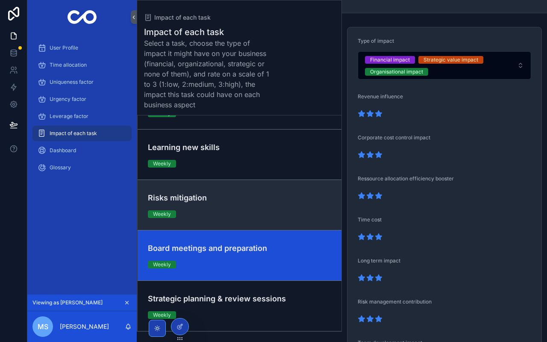
click at [291, 205] on div "Risks mitigation Weekly" at bounding box center [239, 205] width 183 height 26
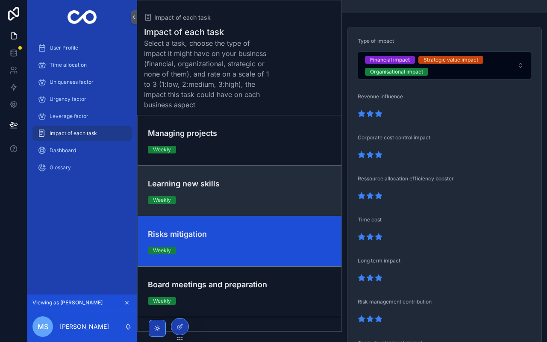
click at [291, 206] on link "Learning new skills Weekly" at bounding box center [240, 190] width 204 height 50
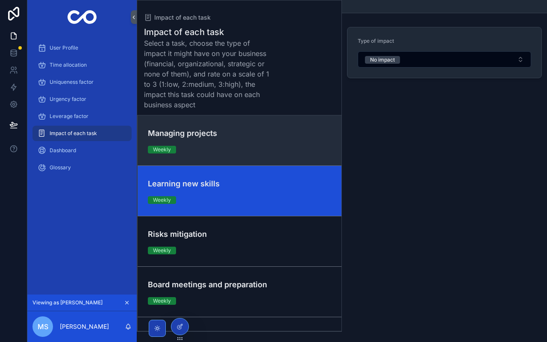
click at [283, 142] on div "Managing projects Weekly" at bounding box center [239, 140] width 183 height 26
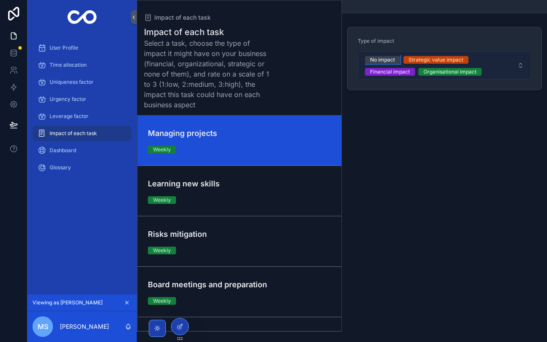
click at [391, 61] on div "No impact" at bounding box center [382, 60] width 25 height 8
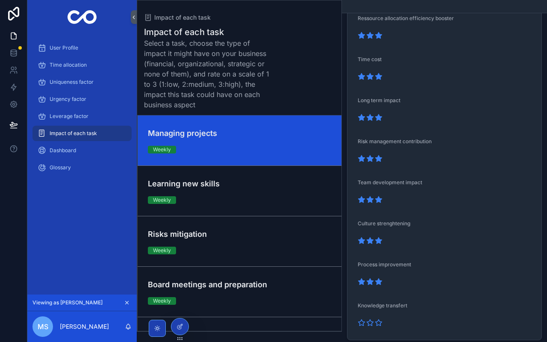
scroll to position [217, 0]
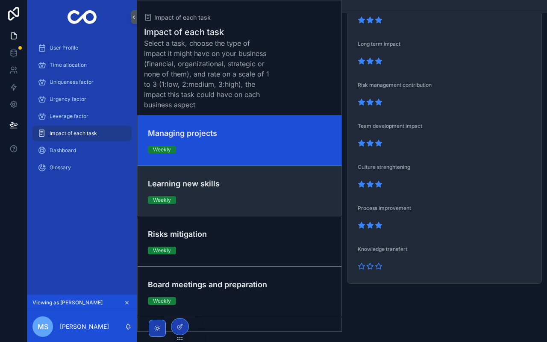
click at [272, 193] on div "Learning new skills Weekly" at bounding box center [239, 191] width 183 height 26
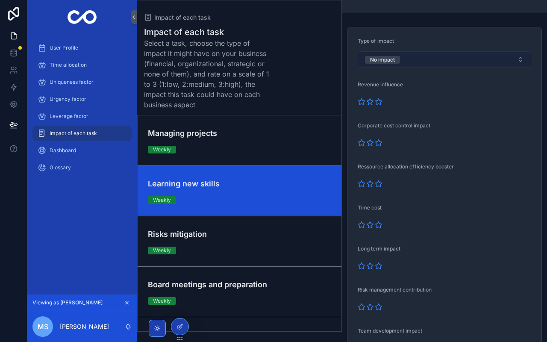
click at [390, 61] on div "No impact" at bounding box center [382, 60] width 25 height 8
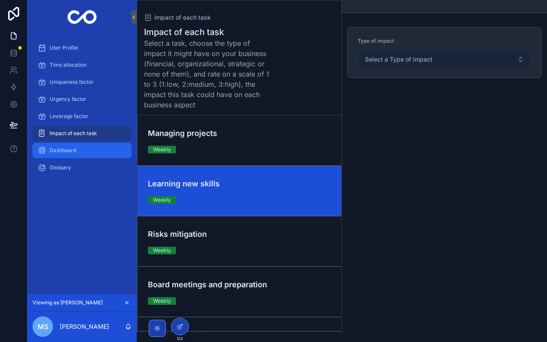
click at [99, 151] on div "Dashboard" at bounding box center [82, 151] width 89 height 14
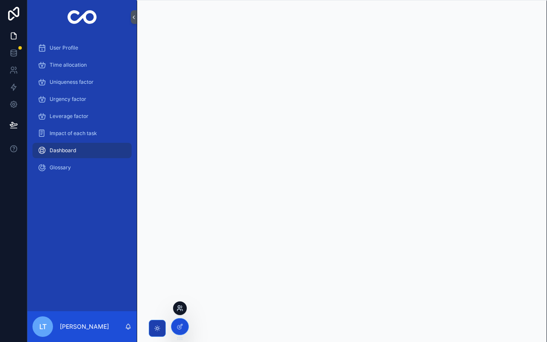
click at [180, 306] on icon at bounding box center [179, 308] width 7 height 7
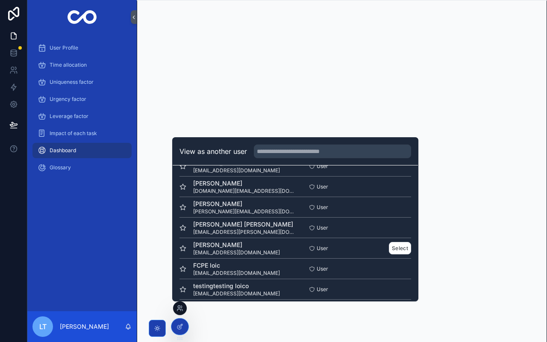
scroll to position [58, 0]
click at [404, 247] on button "Select" at bounding box center [400, 247] width 22 height 12
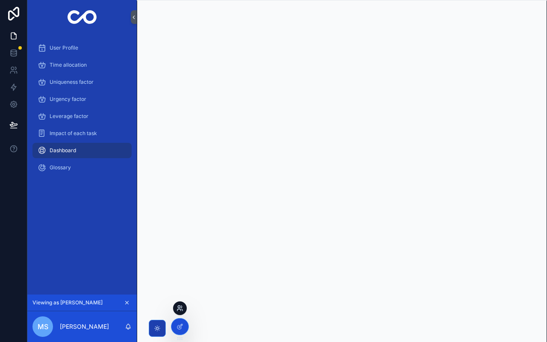
click at [180, 305] on icon at bounding box center [179, 308] width 7 height 7
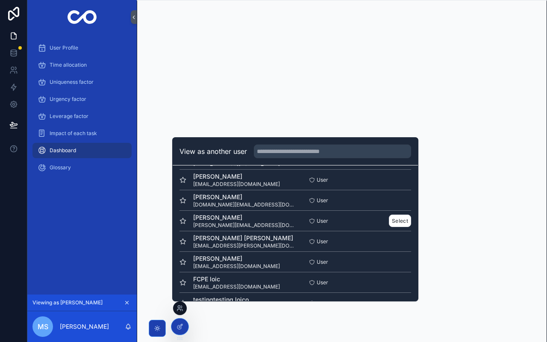
scroll to position [47, 0]
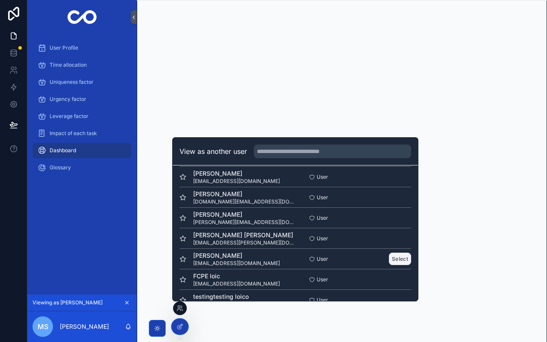
click at [403, 260] on button "Select" at bounding box center [400, 258] width 22 height 12
click at [394, 261] on button "Select" at bounding box center [400, 258] width 22 height 12
click at [112, 244] on div "User Profile Time allocation Uniqueness factor Urgency factor Leverage factor I…" at bounding box center [81, 164] width 109 height 260
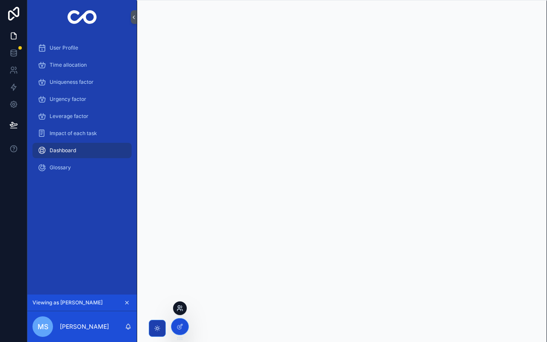
click at [182, 308] on icon at bounding box center [179, 308] width 7 height 7
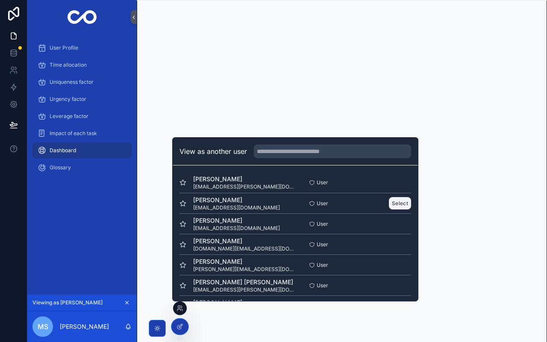
click at [400, 206] on button "Select" at bounding box center [400, 203] width 22 height 12
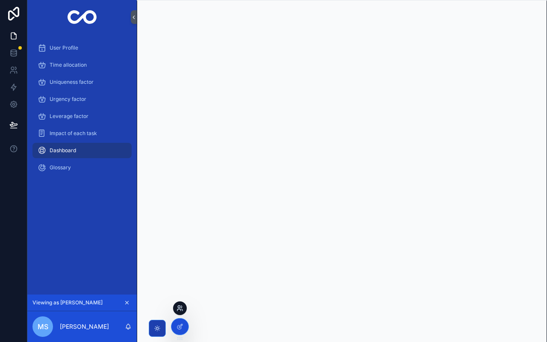
click at [180, 309] on icon at bounding box center [178, 310] width 3 height 2
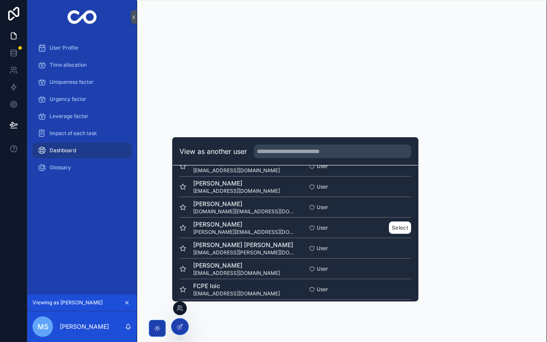
scroll to position [41, 0]
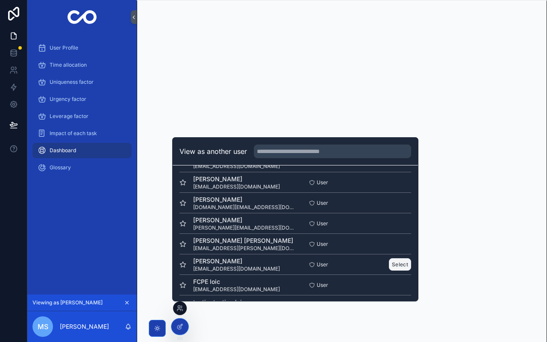
click at [400, 263] on button "Select" at bounding box center [400, 264] width 22 height 12
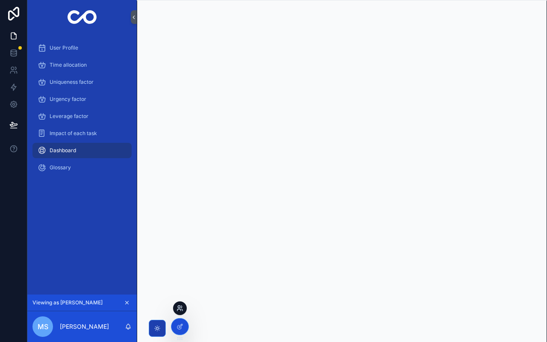
click at [182, 311] on icon at bounding box center [179, 308] width 7 height 7
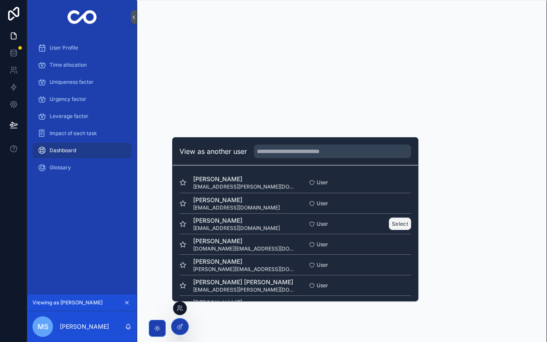
click at [398, 226] on button "Select" at bounding box center [400, 223] width 22 height 12
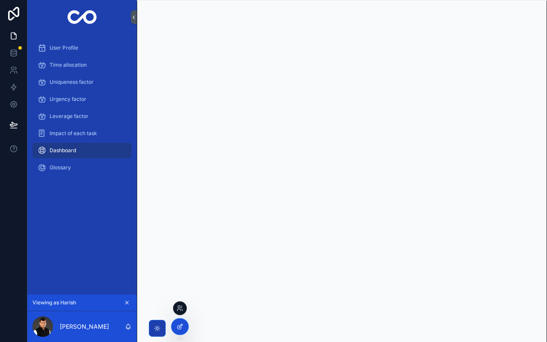
click at [183, 328] on icon at bounding box center [179, 326] width 7 height 7
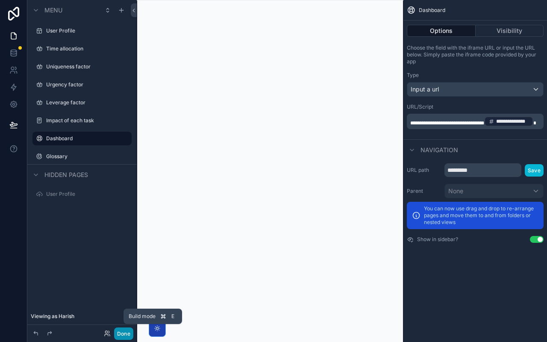
click at [123, 332] on button "Done" at bounding box center [123, 333] width 19 height 12
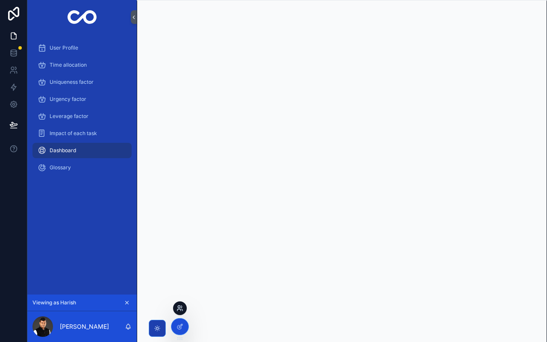
click at [180, 309] on icon at bounding box center [178, 310] width 3 height 2
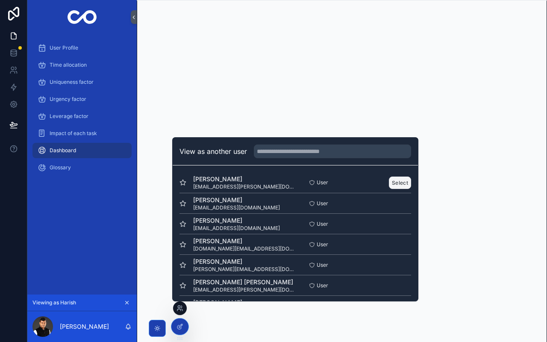
click at [405, 183] on button "Select" at bounding box center [400, 182] width 22 height 12
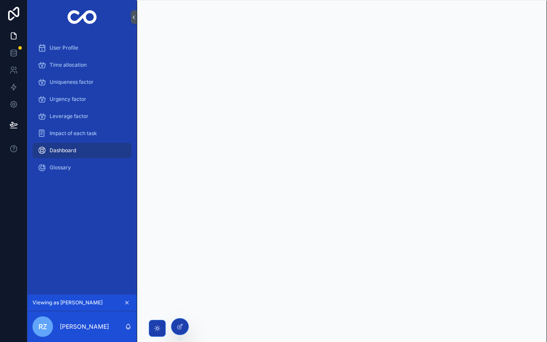
click at [100, 220] on div "User Profile Time allocation Uniqueness factor Urgency factor Leverage factor I…" at bounding box center [81, 164] width 109 height 260
